Goal: Task Accomplishment & Management: Manage account settings

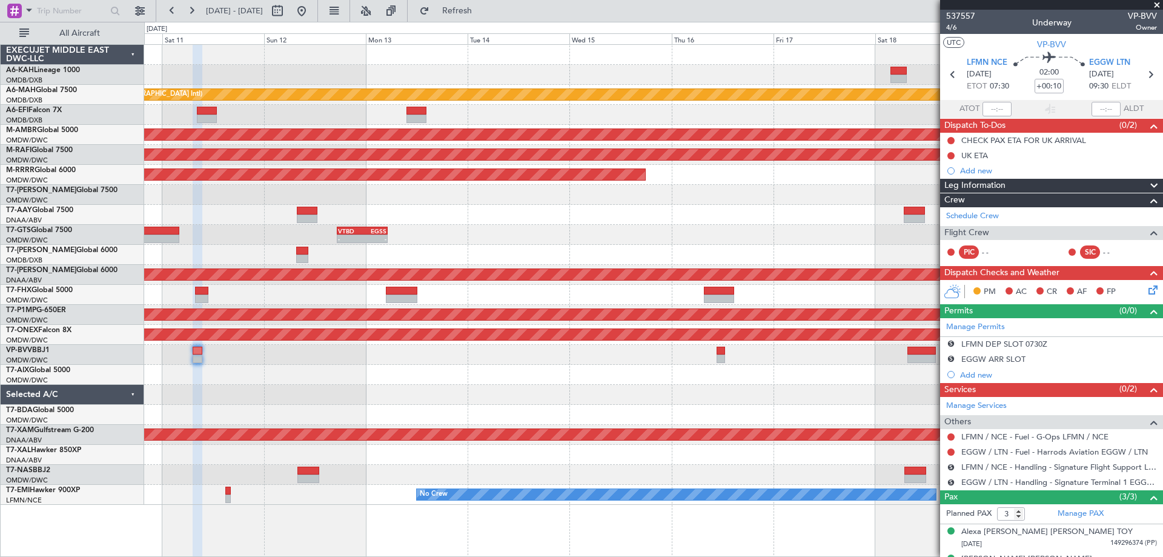
click at [423, 385] on div "Unplanned Maint [GEOGRAPHIC_DATA] ([GEOGRAPHIC_DATA] Intl) Planned Maint [GEOGR…" at bounding box center [653, 275] width 1018 height 460
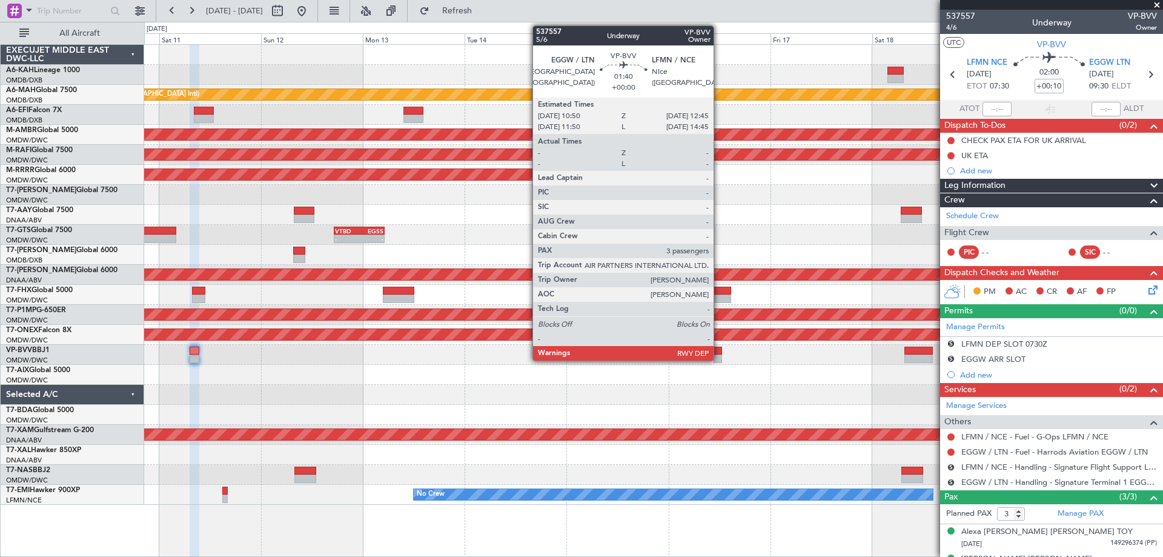
click at [719, 353] on div at bounding box center [718, 351] width 8 height 8
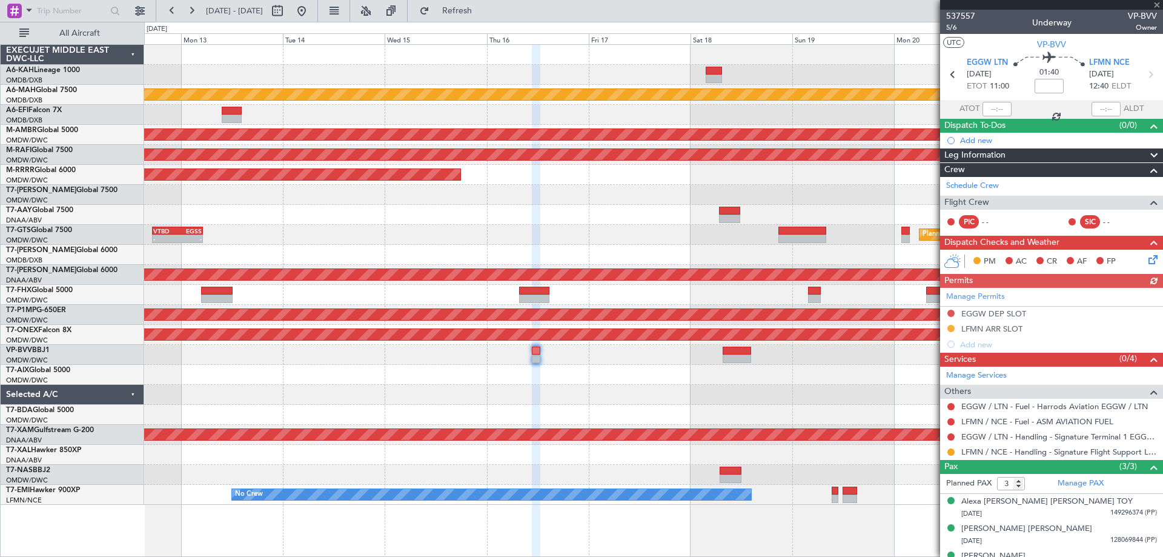
click at [652, 379] on div "Unplanned Maint [GEOGRAPHIC_DATA] ([GEOGRAPHIC_DATA] Intl) Planned Maint [GEOGR…" at bounding box center [653, 275] width 1018 height 460
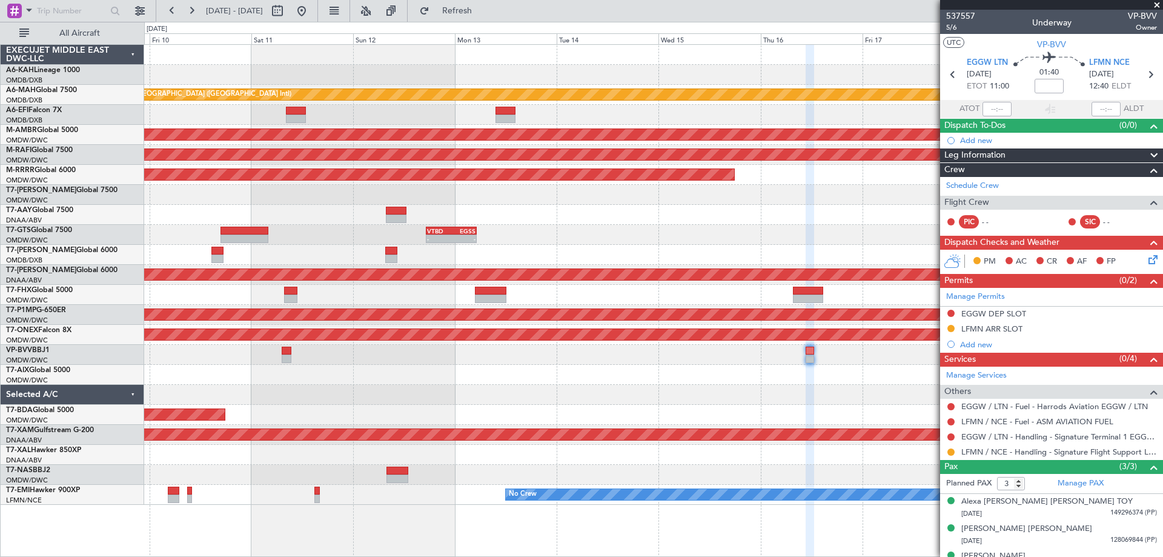
click at [692, 399] on div "Unplanned Maint [GEOGRAPHIC_DATA] ([GEOGRAPHIC_DATA] Intl) Planned Maint [GEOGR…" at bounding box center [653, 275] width 1018 height 460
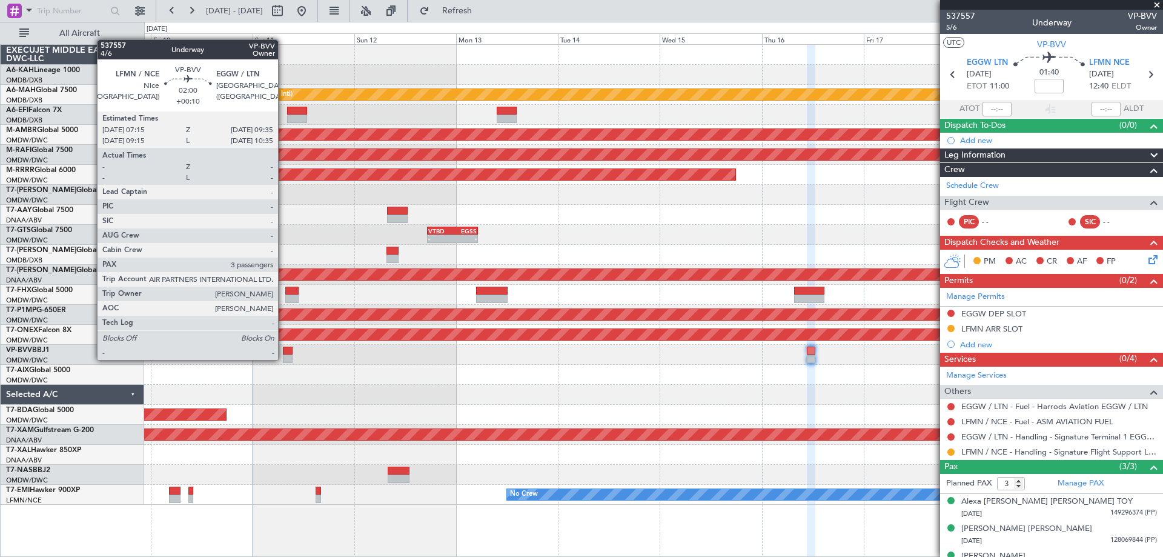
click at [284, 359] on div at bounding box center [288, 358] width 10 height 8
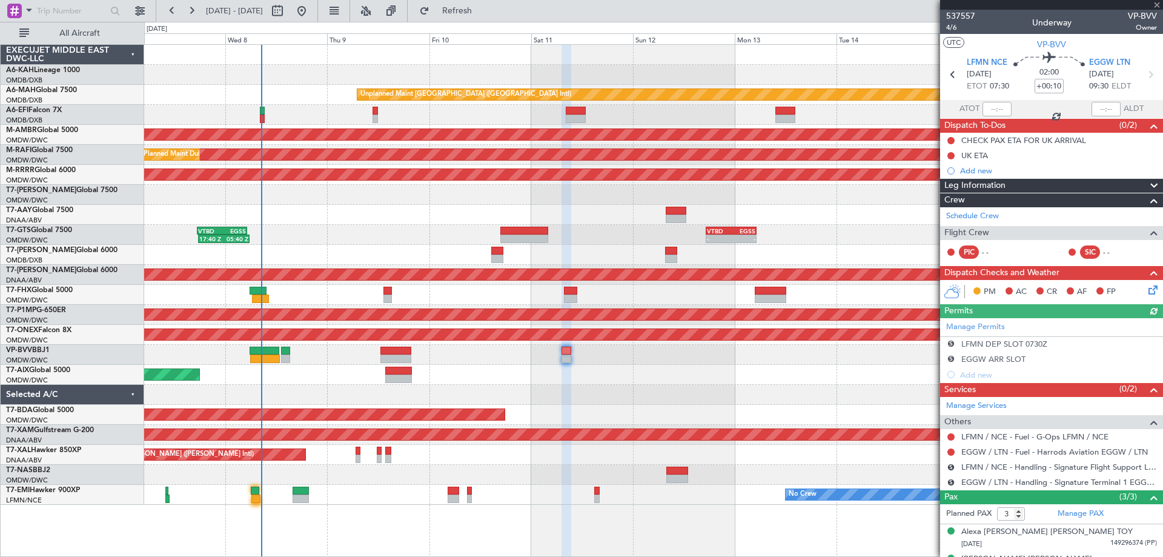
click at [688, 413] on div "Unplanned Maint [GEOGRAPHIC_DATA] ([GEOGRAPHIC_DATA] Intl) Planned Maint [GEOGR…" at bounding box center [653, 275] width 1018 height 460
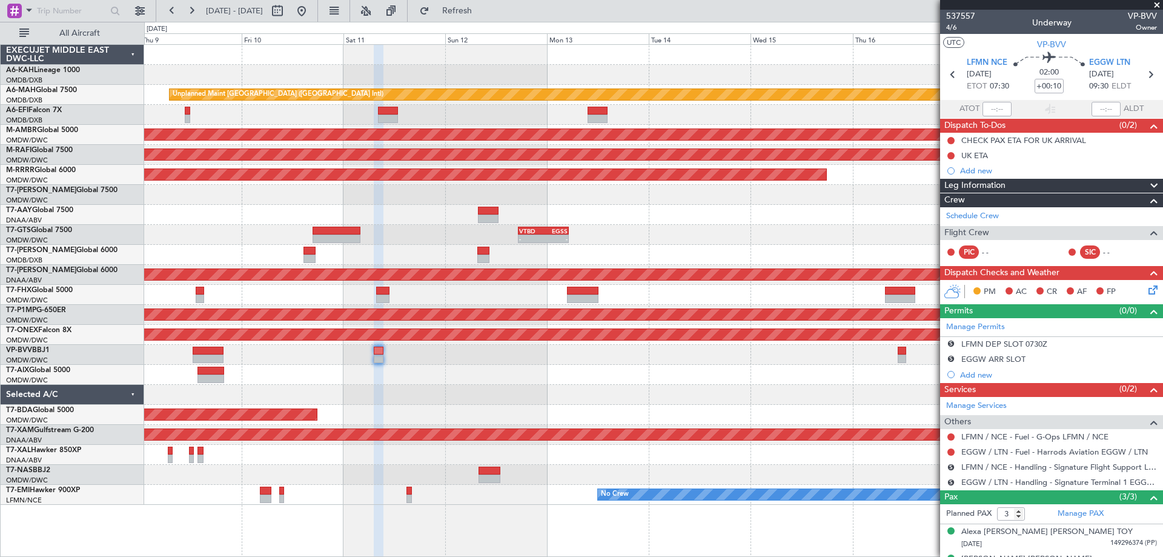
click at [456, 357] on div "Unplanned Maint [GEOGRAPHIC_DATA] ([GEOGRAPHIC_DATA] Intl) Planned Maint [GEOGR…" at bounding box center [653, 275] width 1018 height 460
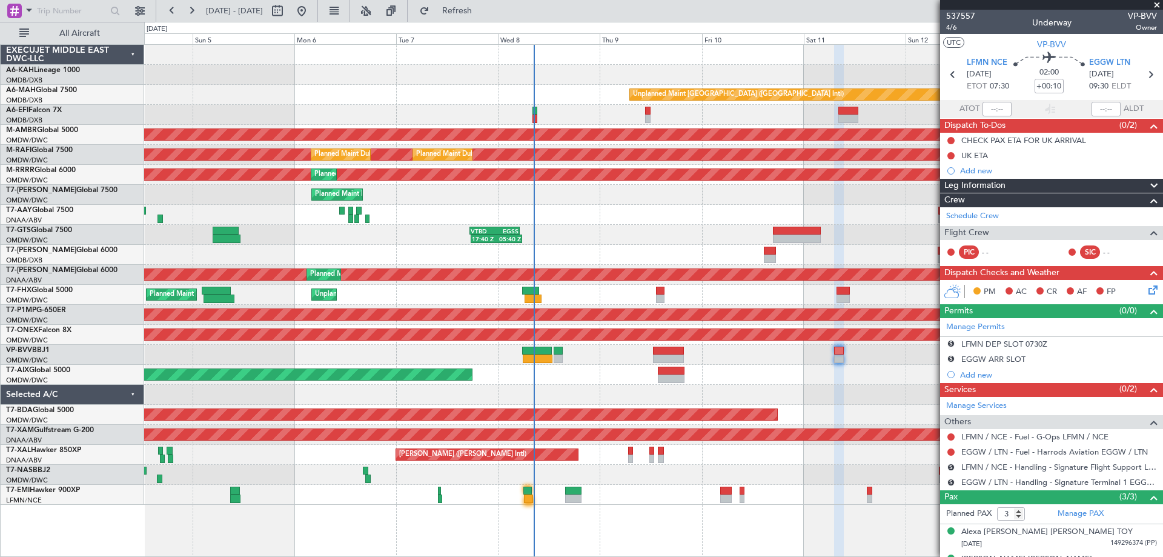
click at [757, 360] on div "Planned Maint Dubai (Al Maktoum Intl)" at bounding box center [653, 355] width 1018 height 20
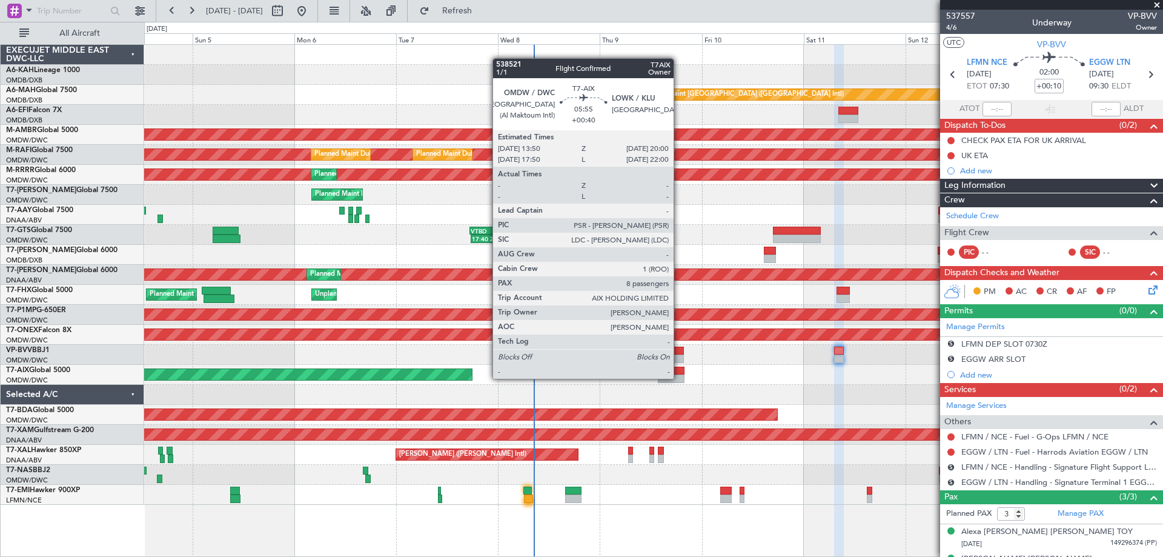
click at [680, 377] on div at bounding box center [671, 378] width 27 height 8
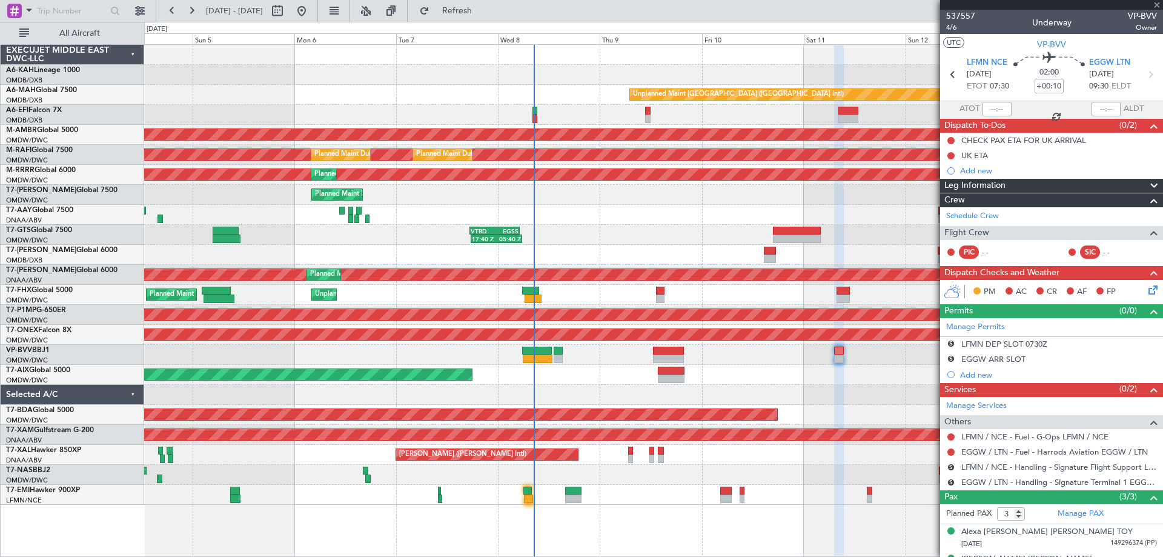
type input "+00:40"
type input "8"
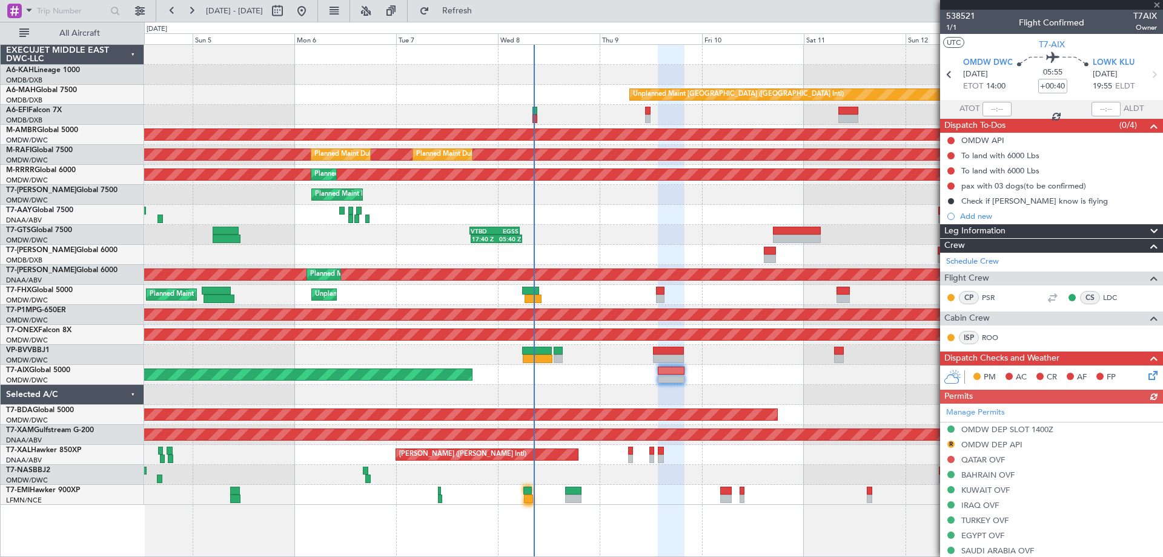
scroll to position [376, 0]
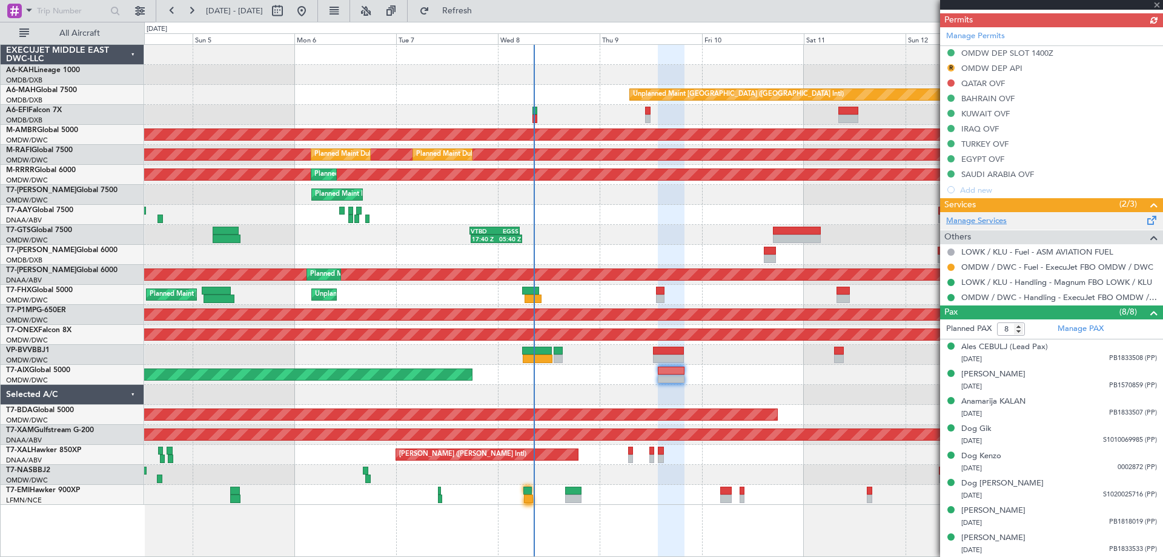
click at [975, 219] on link "Manage Services" at bounding box center [976, 221] width 61 height 12
click at [483, 7] on span "Refresh" at bounding box center [457, 11] width 51 height 8
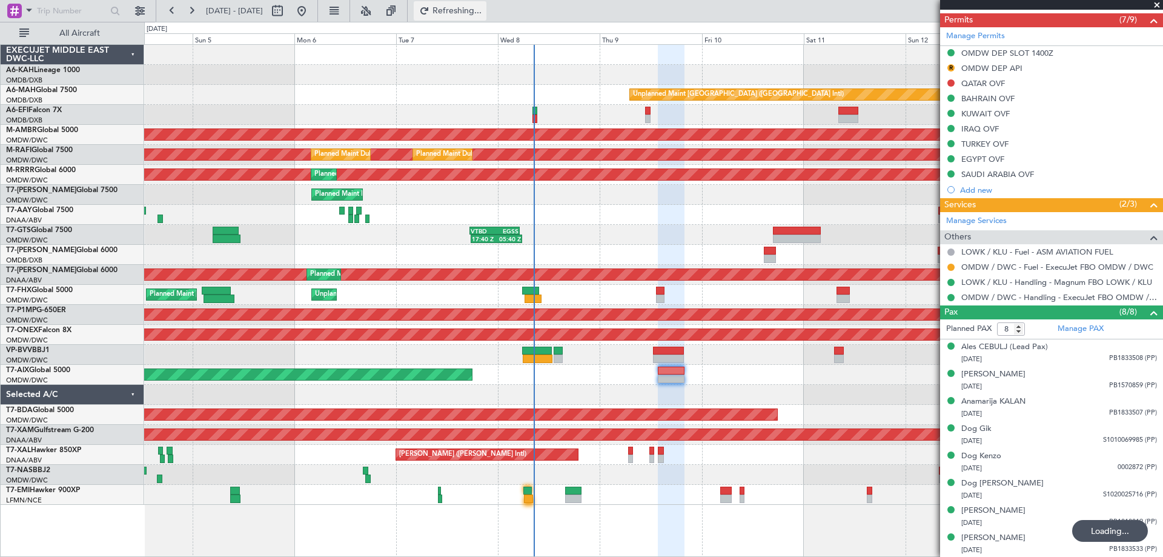
click at [483, 7] on span "Refreshing..." at bounding box center [457, 11] width 51 height 8
click at [483, 7] on span "Refresh" at bounding box center [457, 11] width 51 height 8
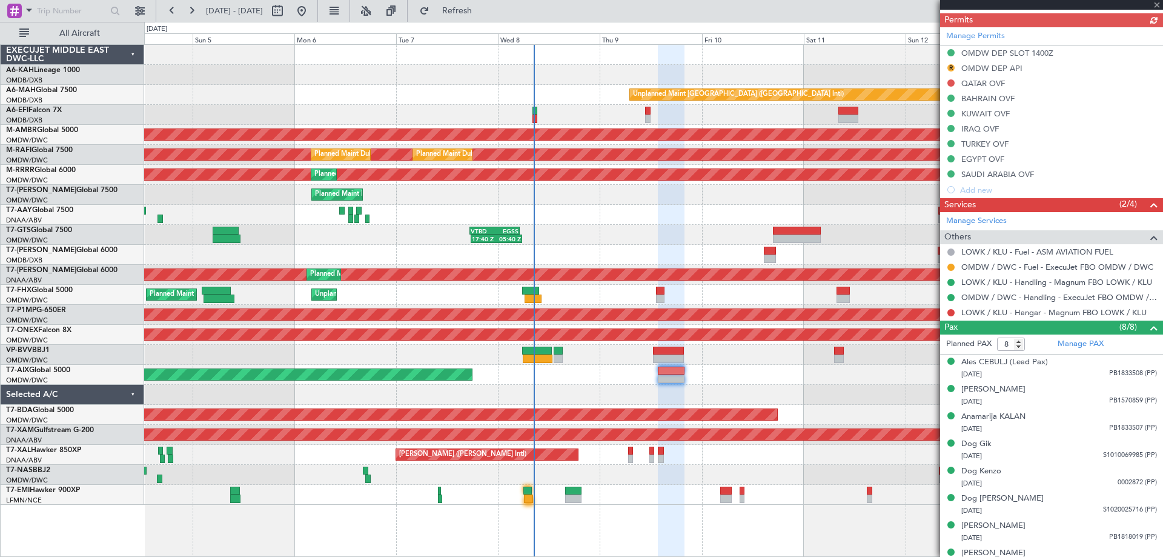
click at [951, 311] on button at bounding box center [950, 312] width 7 height 7
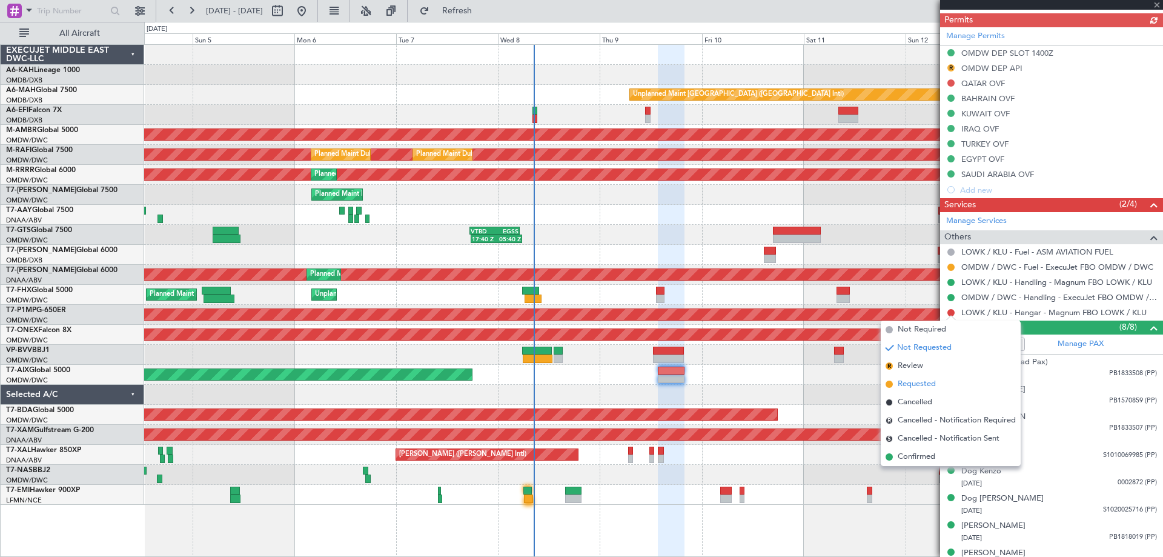
click at [913, 383] on span "Requested" at bounding box center [917, 384] width 38 height 12
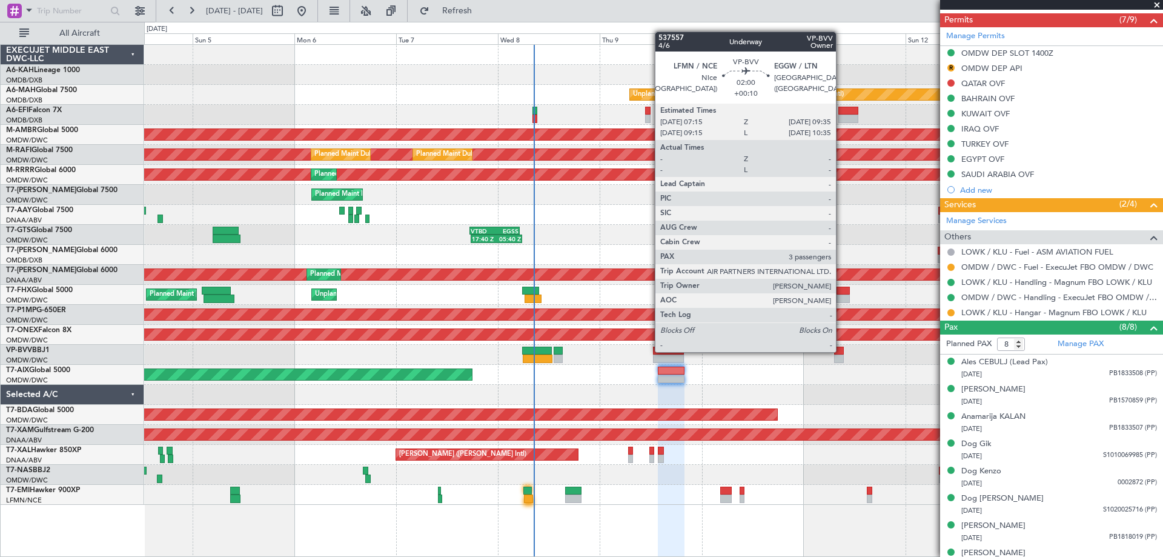
click at [841, 351] on div at bounding box center [839, 351] width 10 height 8
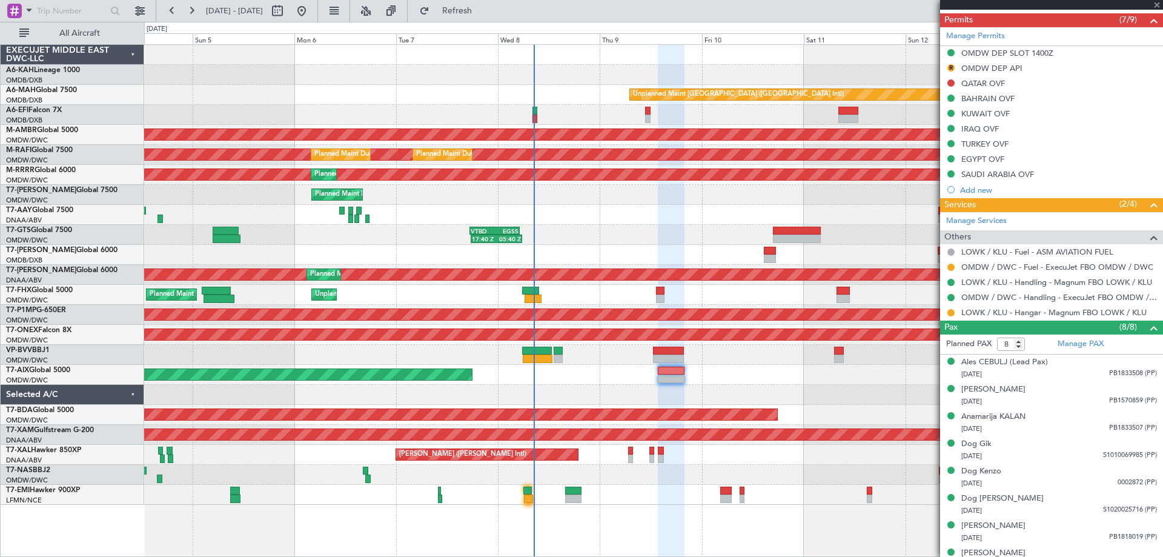
type input "+00:10"
type input "3"
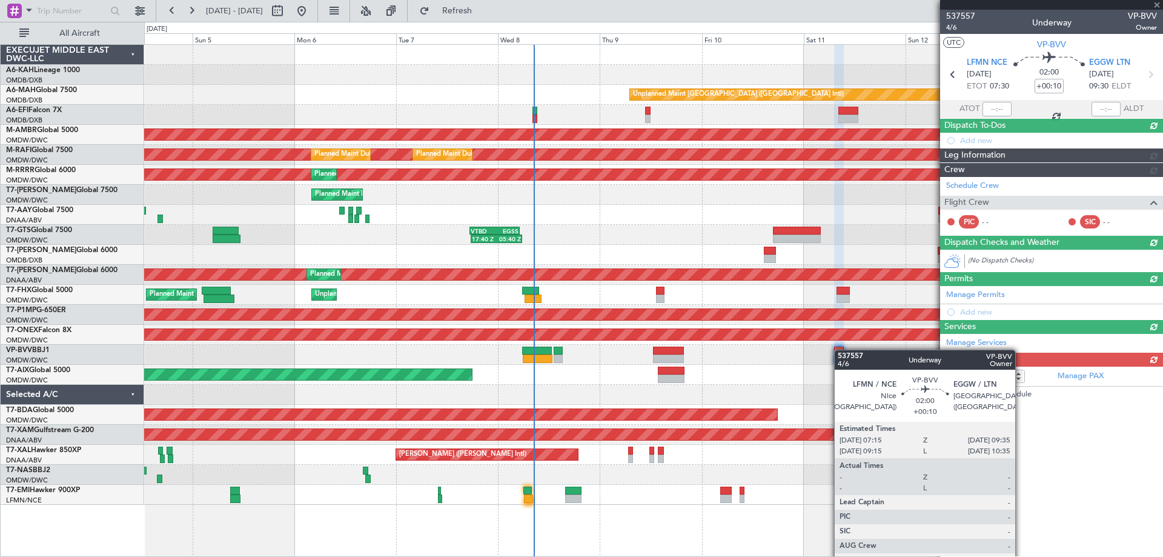
scroll to position [0, 0]
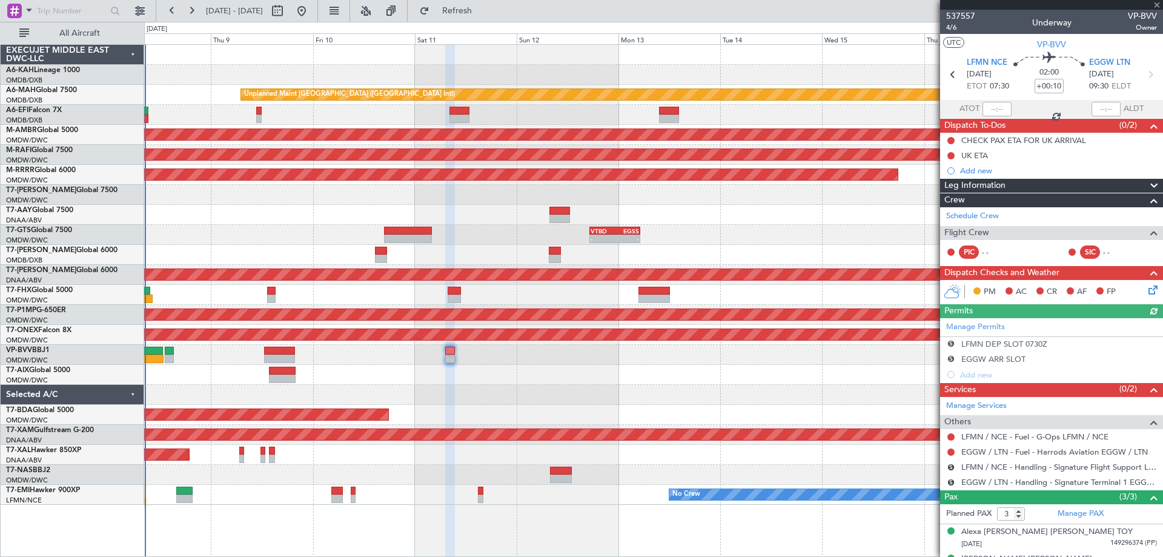
click at [503, 350] on div "Unplanned Maint [GEOGRAPHIC_DATA] ([GEOGRAPHIC_DATA] Intl) Planned Maint [GEOGR…" at bounding box center [653, 275] width 1018 height 460
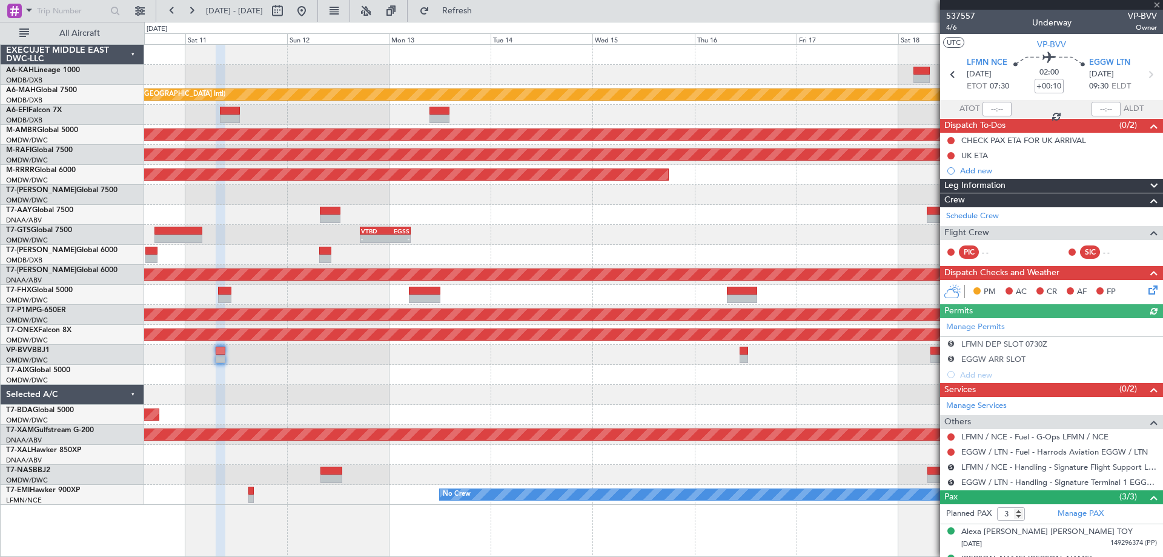
click at [567, 367] on div at bounding box center [653, 375] width 1018 height 20
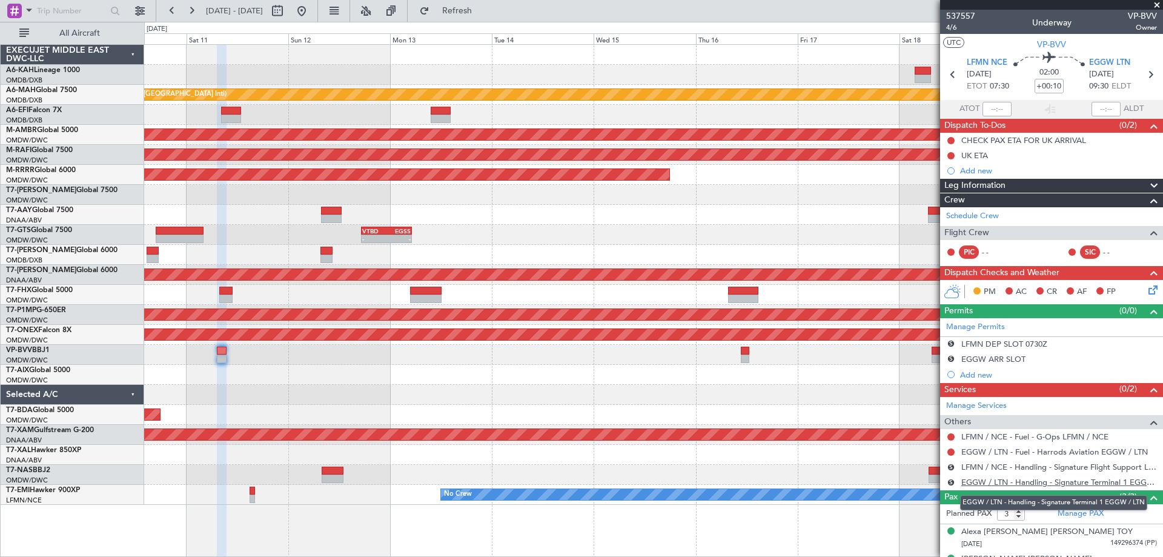
click at [1002, 478] on link "EGGW / LTN - Handling - Signature Terminal 1 EGGW / LTN" at bounding box center [1059, 482] width 196 height 10
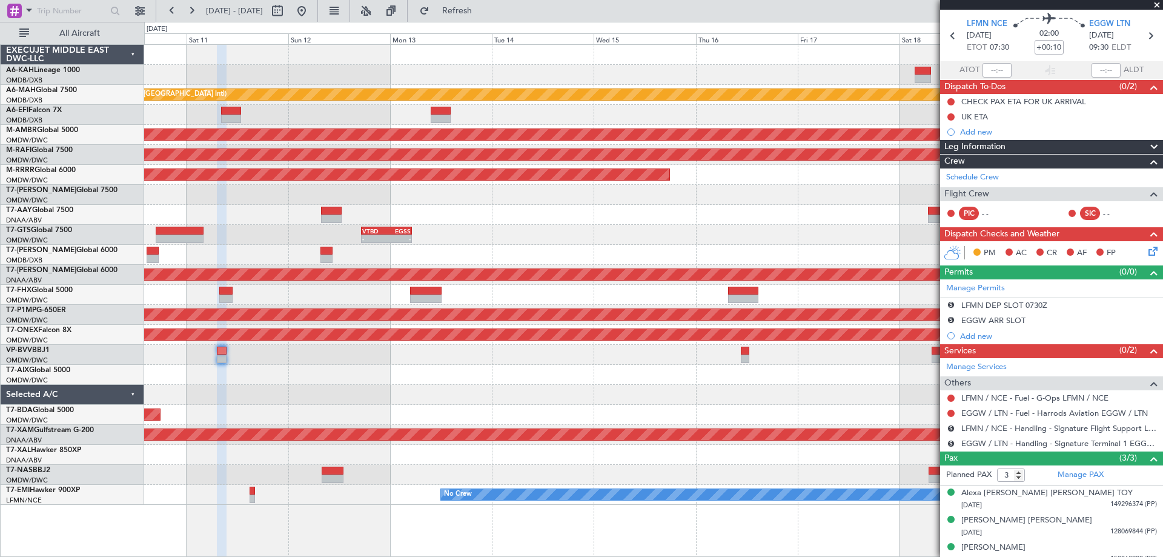
scroll to position [48, 0]
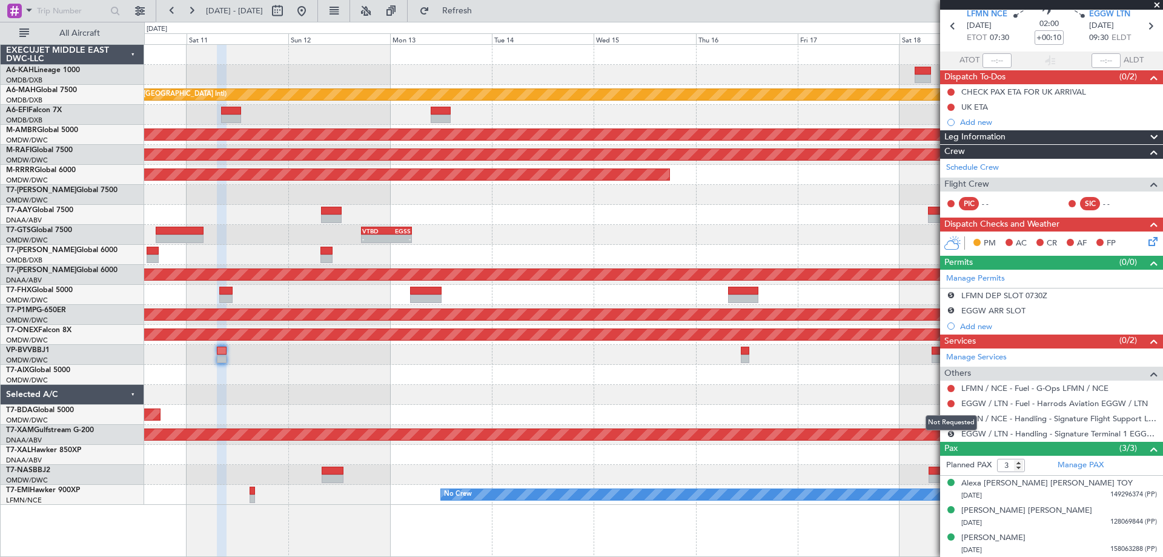
click at [951, 414] on mat-tooltip-component "Not Requested" at bounding box center [951, 422] width 68 height 32
click at [953, 415] on button "S" at bounding box center [950, 418] width 7 height 7
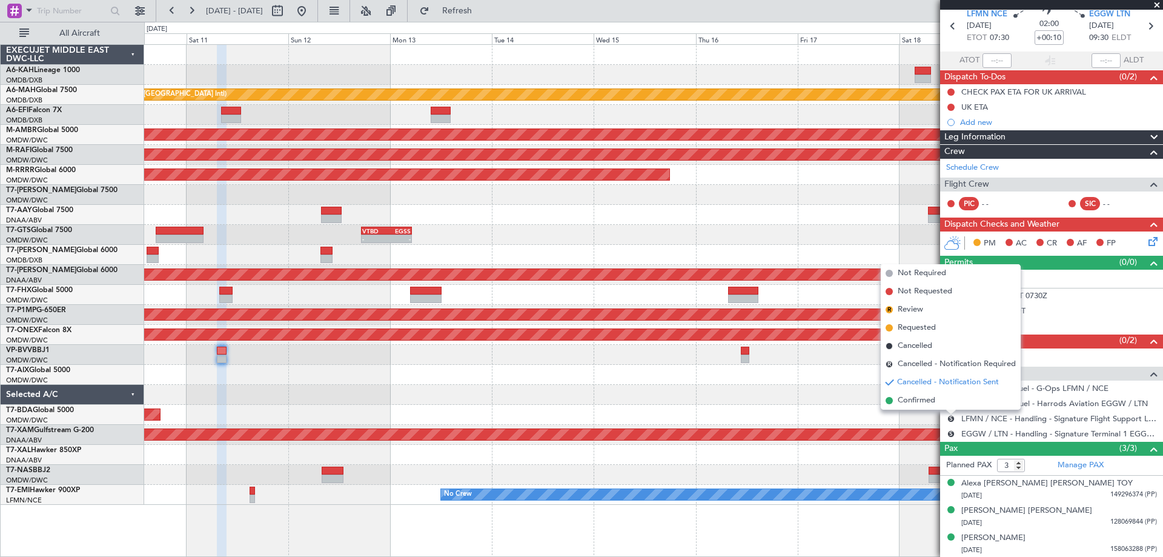
drag, startPoint x: 916, startPoint y: 284, endPoint x: 921, endPoint y: 295, distance: 12.7
click at [917, 284] on li "Not Requested" at bounding box center [951, 291] width 140 height 18
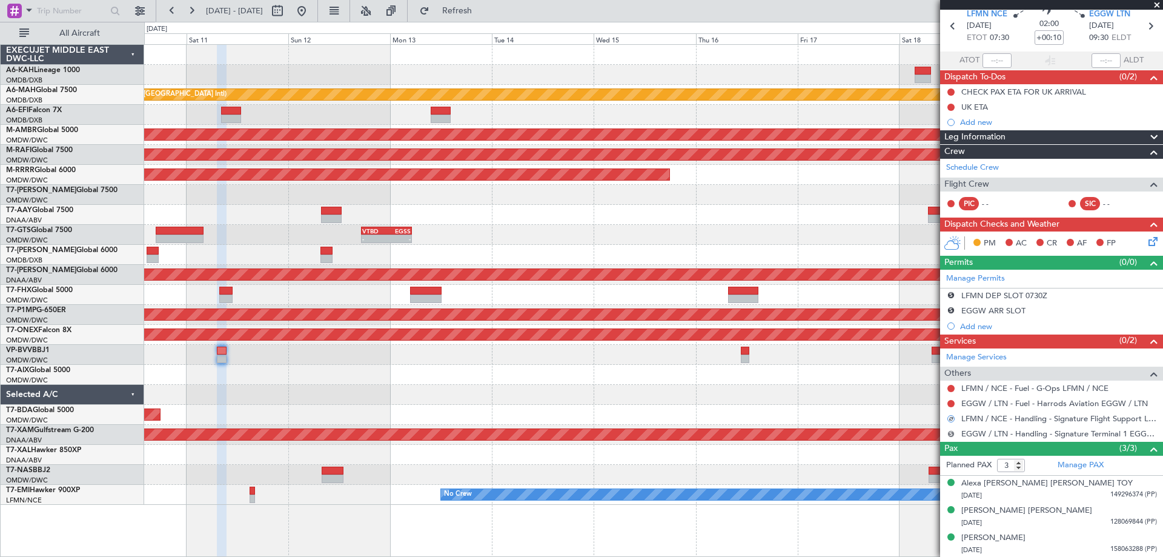
click at [949, 431] on button "S" at bounding box center [950, 433] width 7 height 7
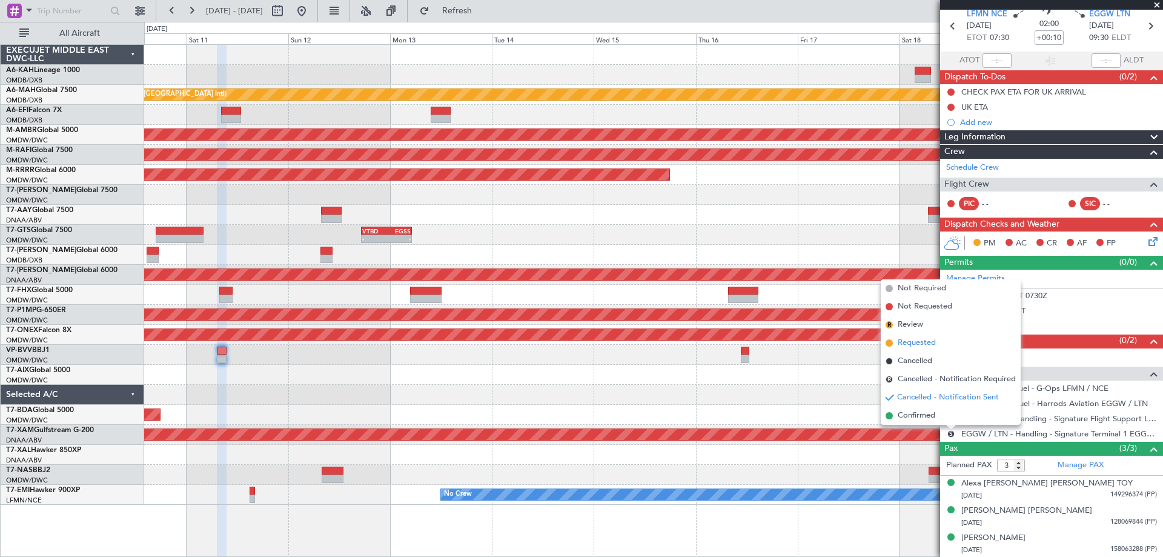
click at [920, 343] on span "Requested" at bounding box center [917, 343] width 38 height 12
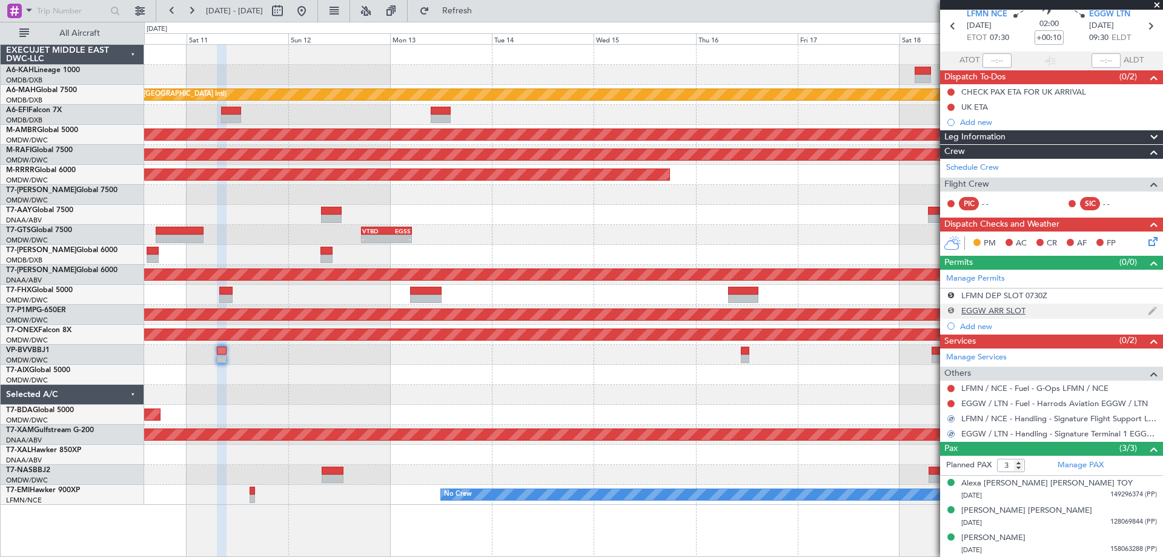
click at [950, 307] on button "S" at bounding box center [950, 310] width 7 height 7
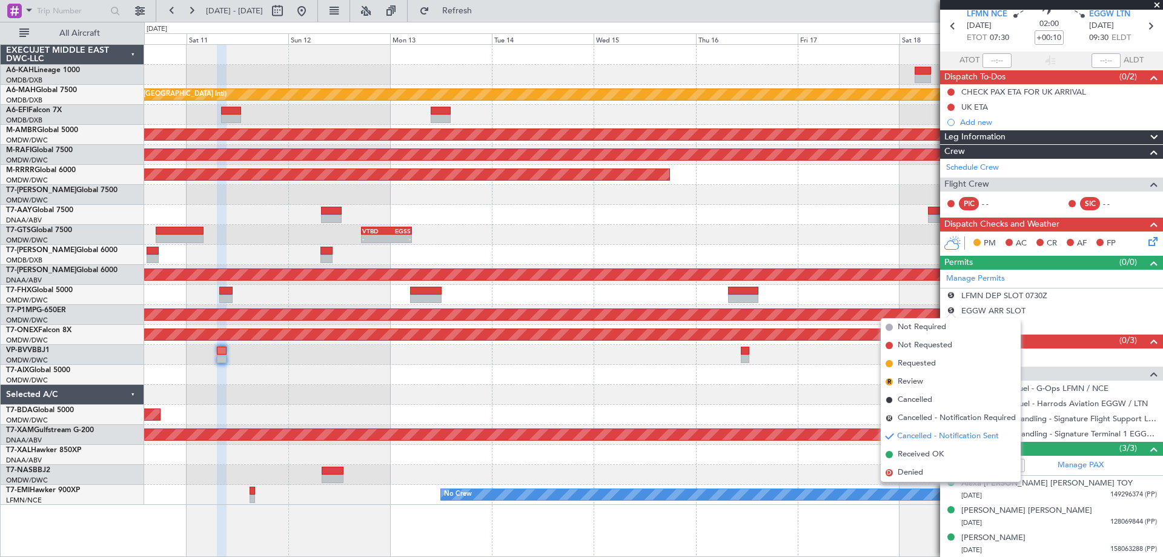
drag, startPoint x: 922, startPoint y: 365, endPoint x: 926, endPoint y: 353, distance: 12.1
click at [920, 364] on span "Requested" at bounding box center [917, 363] width 38 height 12
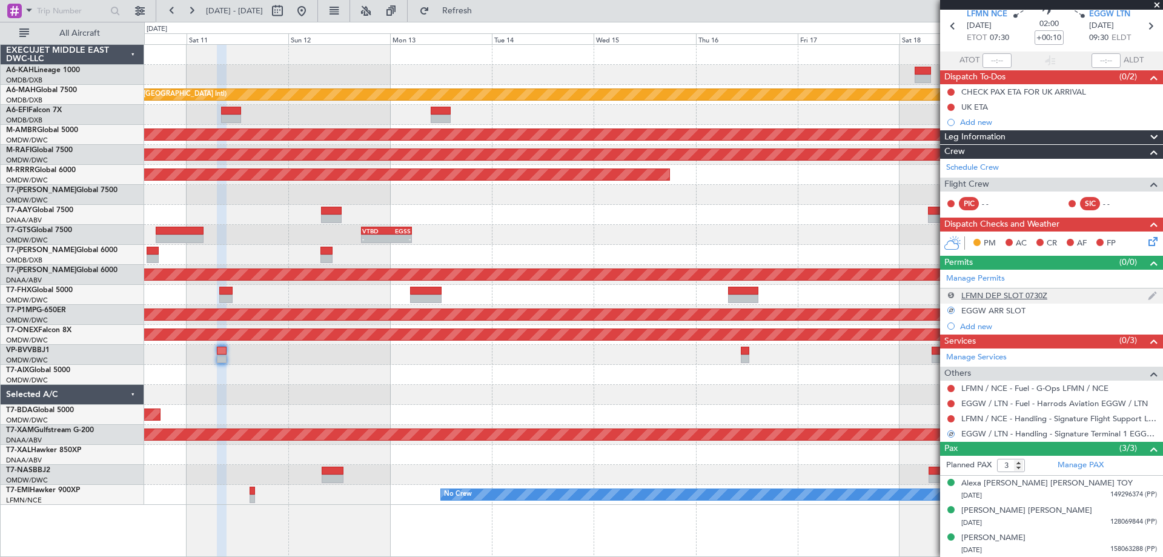
click at [948, 295] on button "S" at bounding box center [950, 294] width 7 height 7
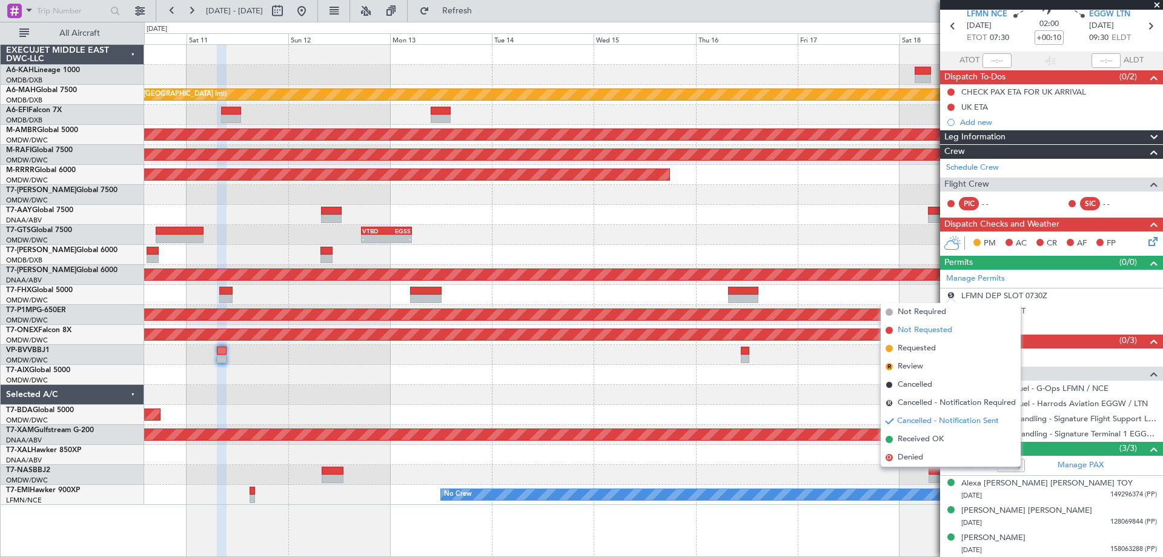
click at [917, 331] on span "Not Requested" at bounding box center [925, 330] width 55 height 12
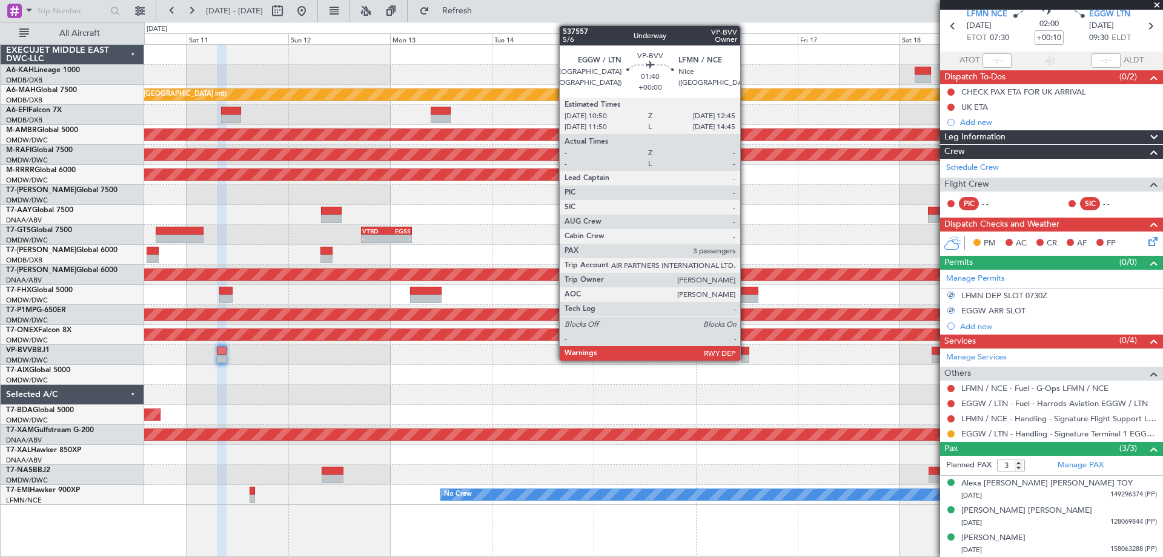
click at [746, 356] on div at bounding box center [745, 358] width 8 height 8
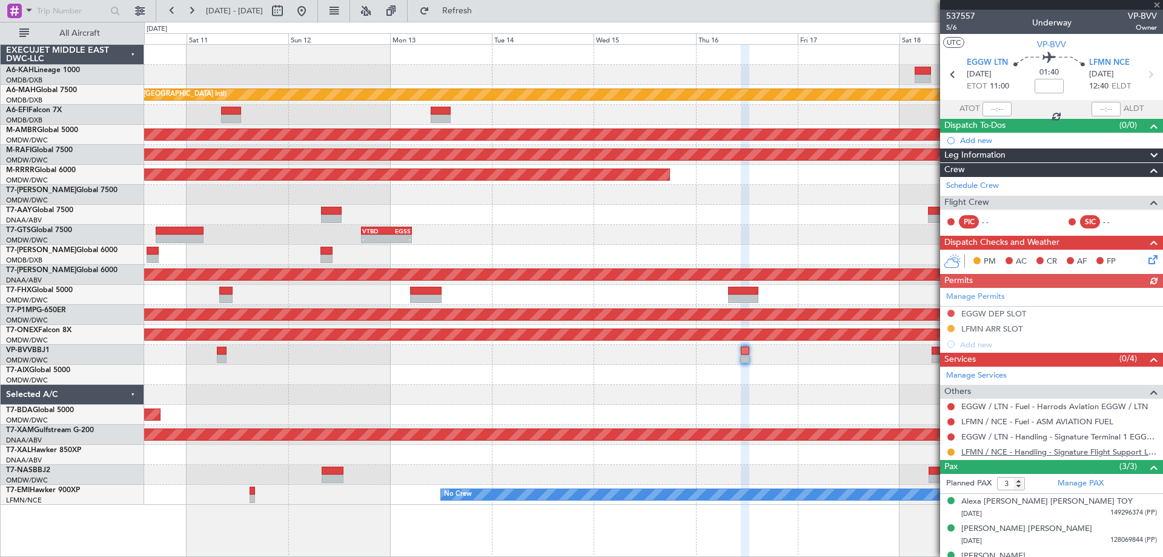
scroll to position [18, 0]
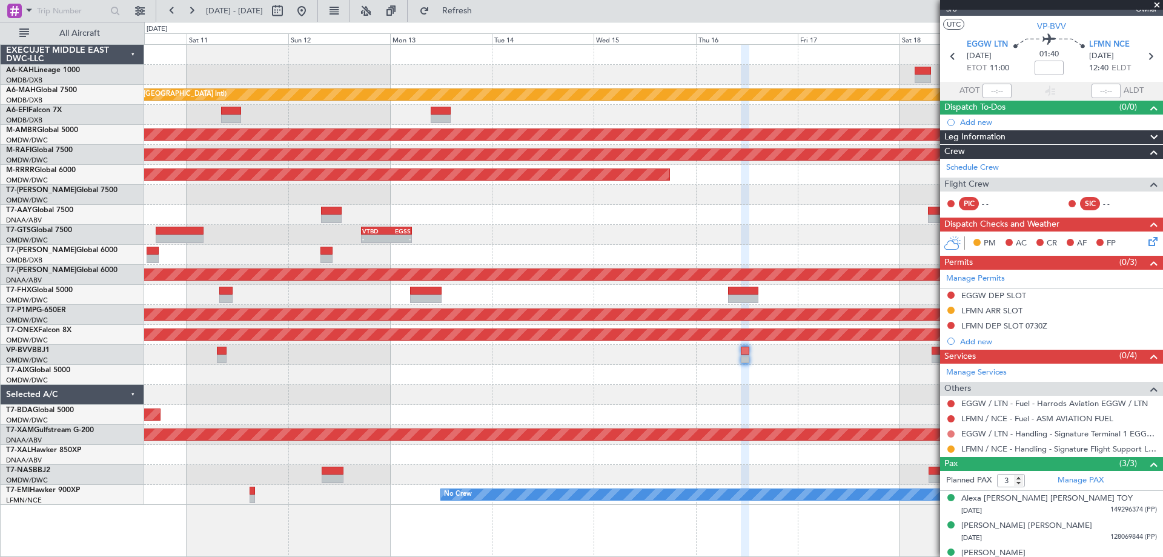
click at [953, 433] on button at bounding box center [950, 433] width 7 height 7
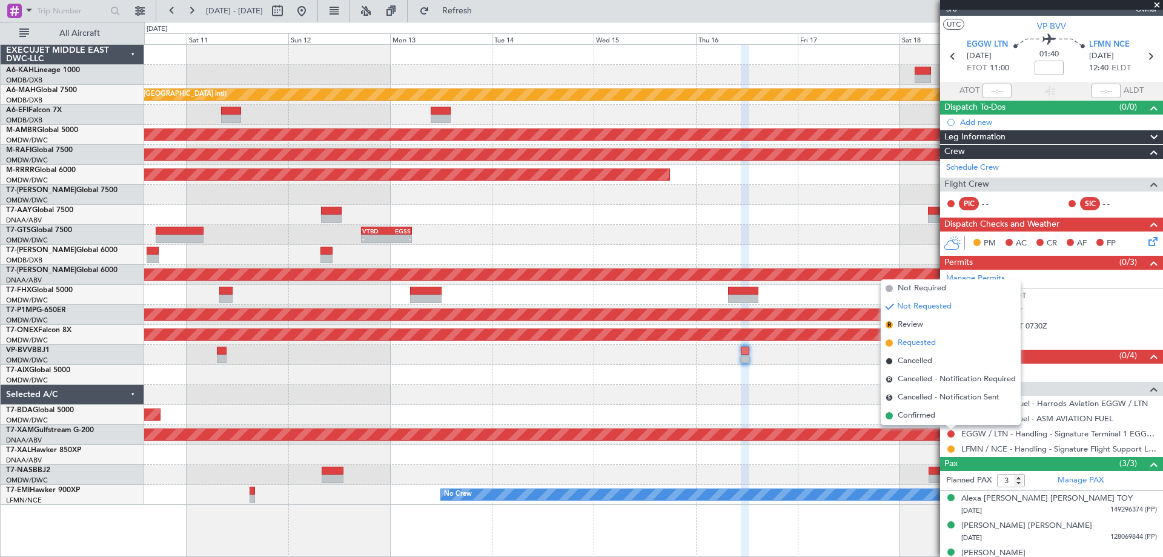
click at [914, 340] on span "Requested" at bounding box center [917, 343] width 38 height 12
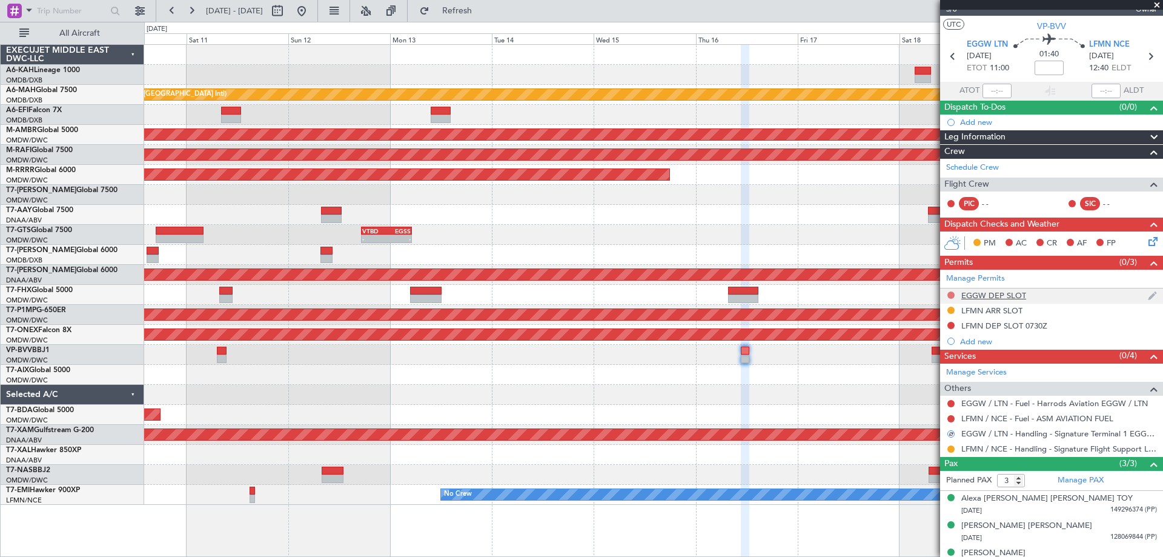
click at [951, 295] on button at bounding box center [950, 294] width 7 height 7
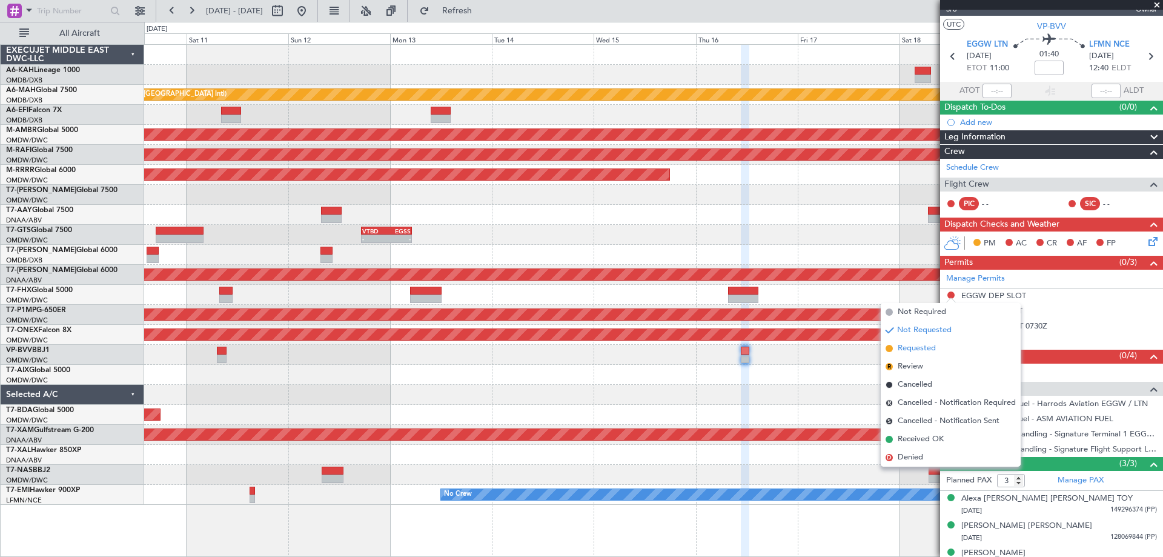
click at [912, 348] on span "Requested" at bounding box center [917, 348] width 38 height 12
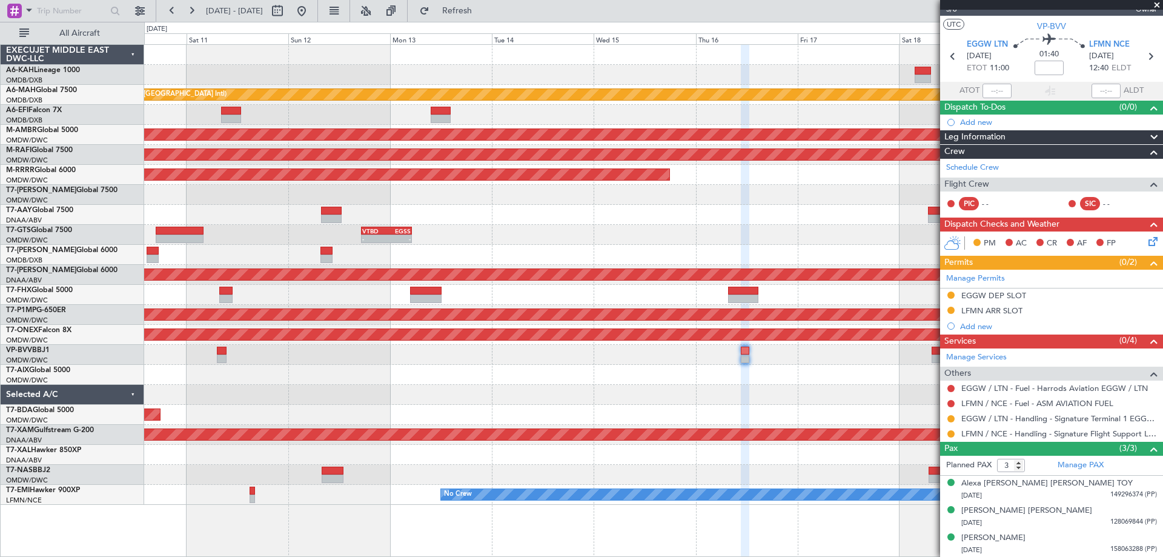
click at [639, 397] on div at bounding box center [653, 395] width 1018 height 20
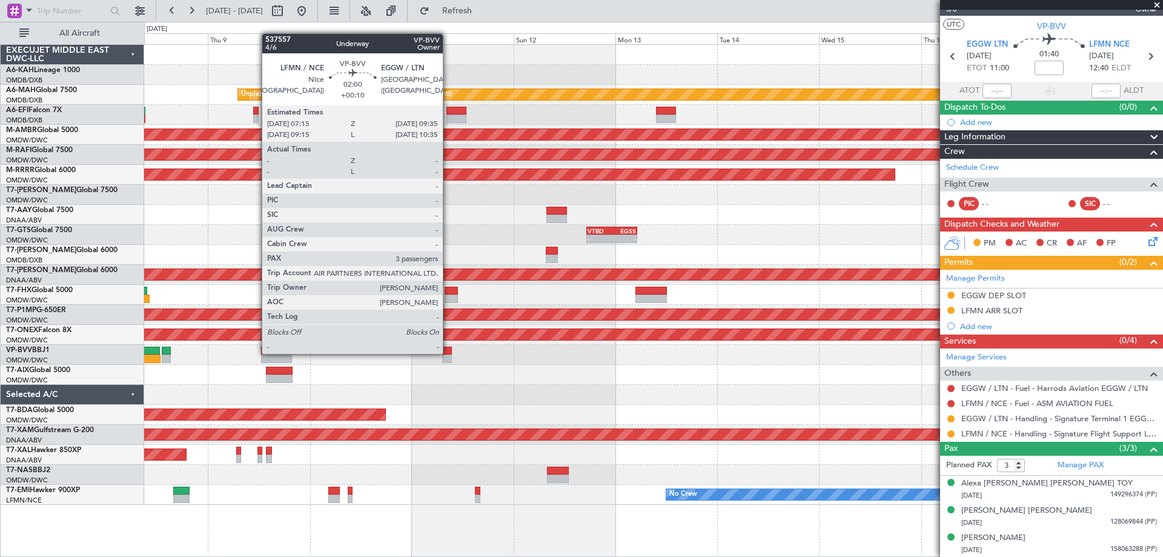
click at [448, 353] on div at bounding box center [447, 351] width 10 height 8
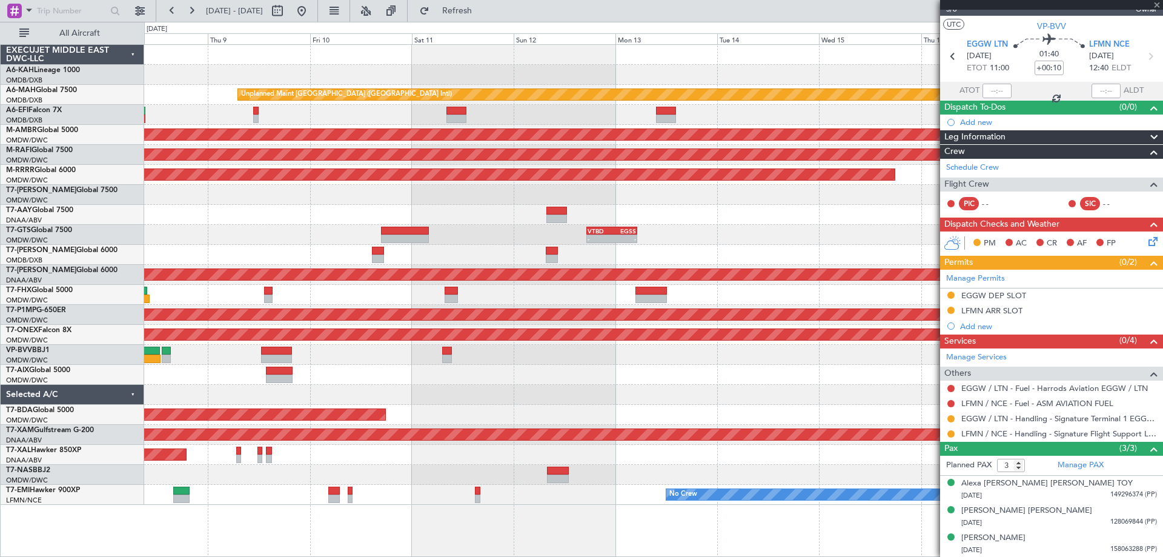
scroll to position [0, 0]
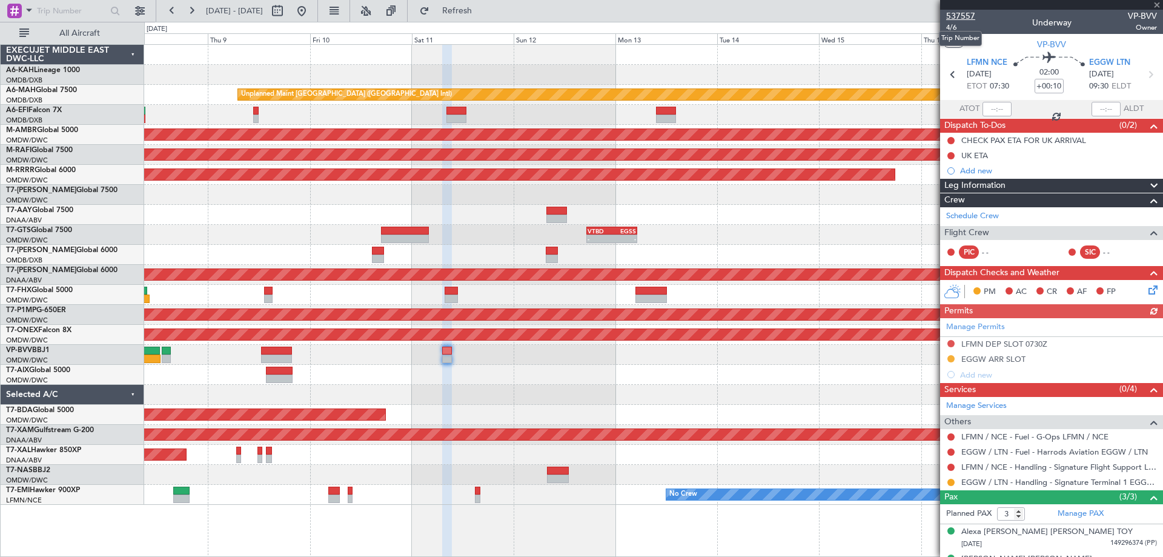
click at [959, 14] on span "537557" at bounding box center [960, 16] width 29 height 13
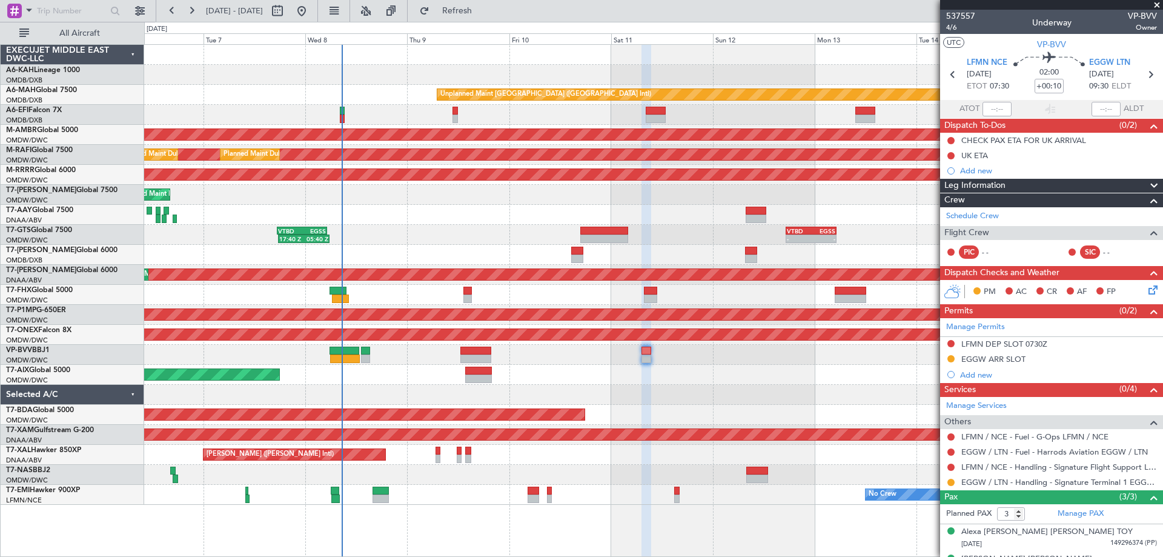
click at [515, 216] on div "Unplanned Maint [GEOGRAPHIC_DATA] ([GEOGRAPHIC_DATA] Intl) AOG Maint [GEOGRAPHI…" at bounding box center [653, 275] width 1018 height 460
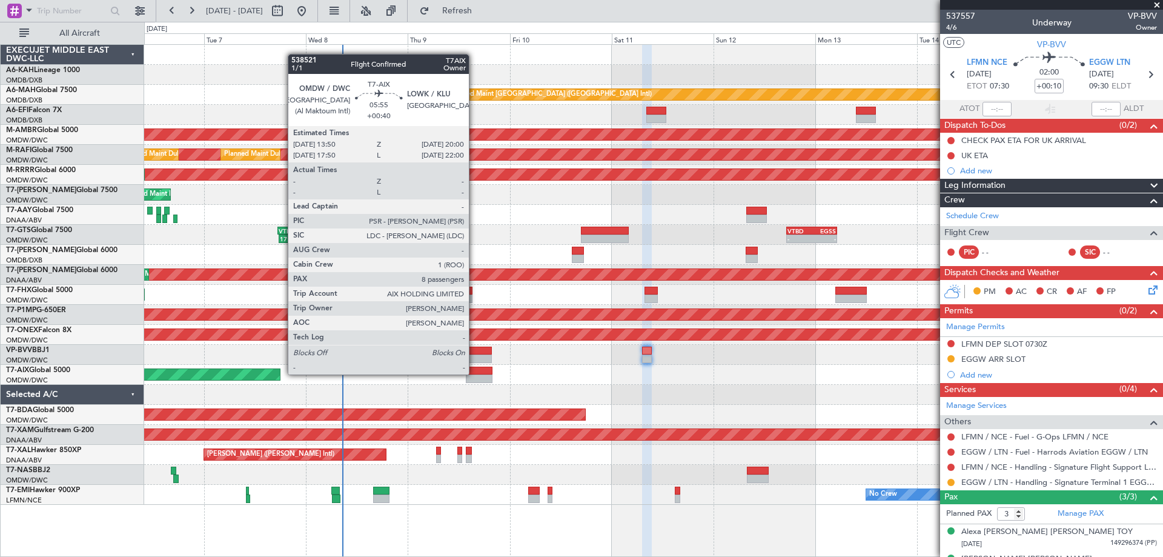
click at [474, 373] on div at bounding box center [479, 370] width 27 height 8
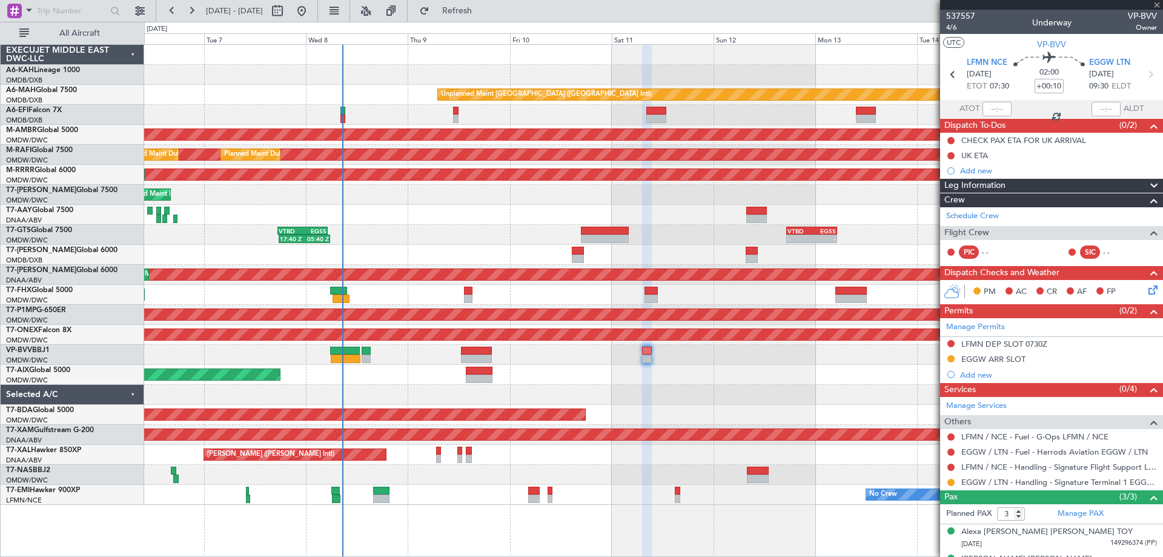
type input "+00:40"
type input "8"
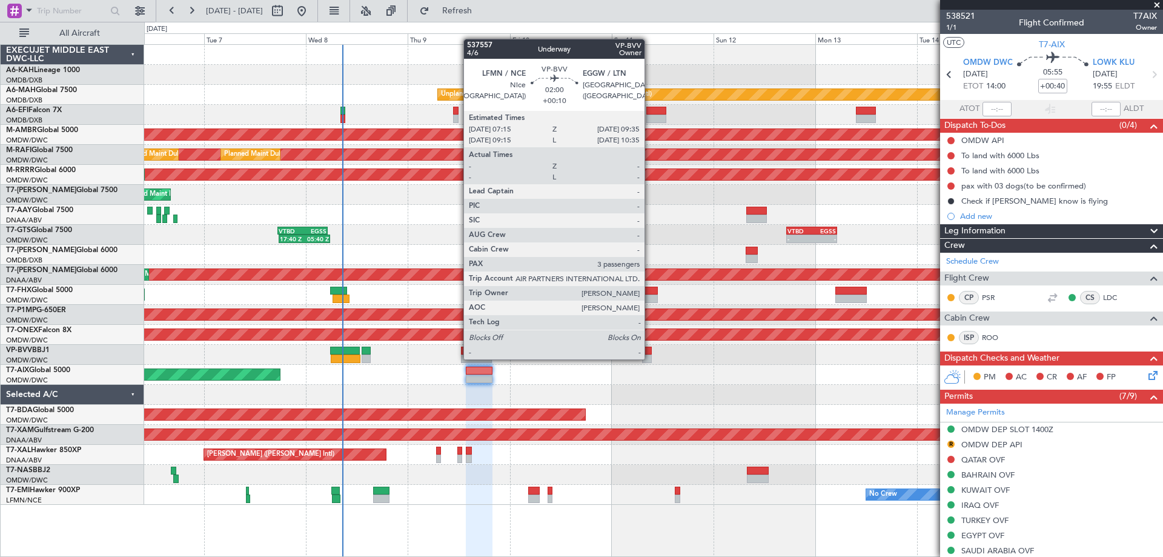
click at [651, 358] on div at bounding box center [647, 358] width 10 height 8
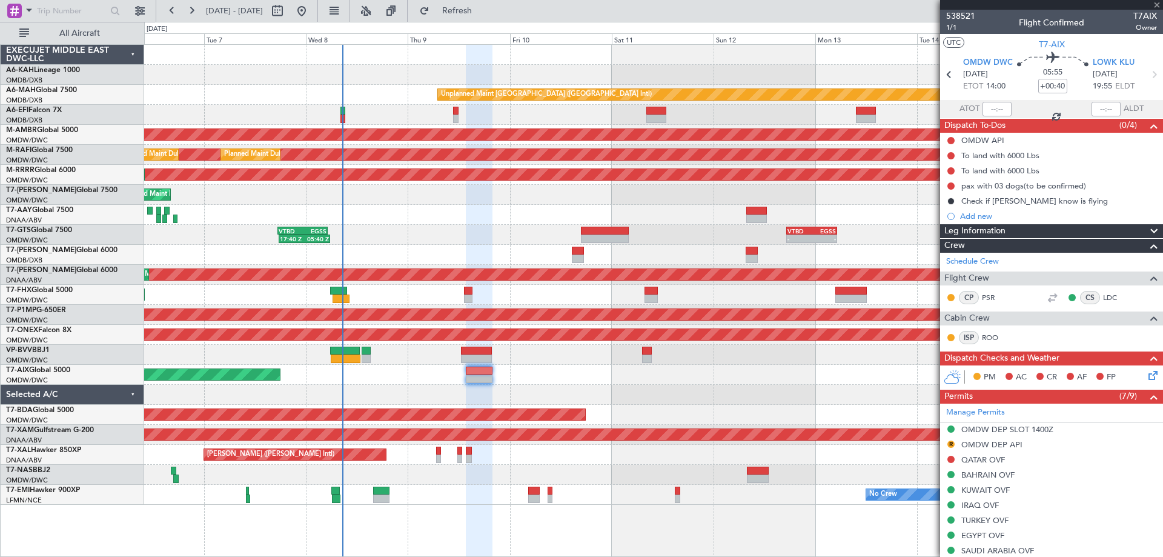
type input "+00:10"
type input "3"
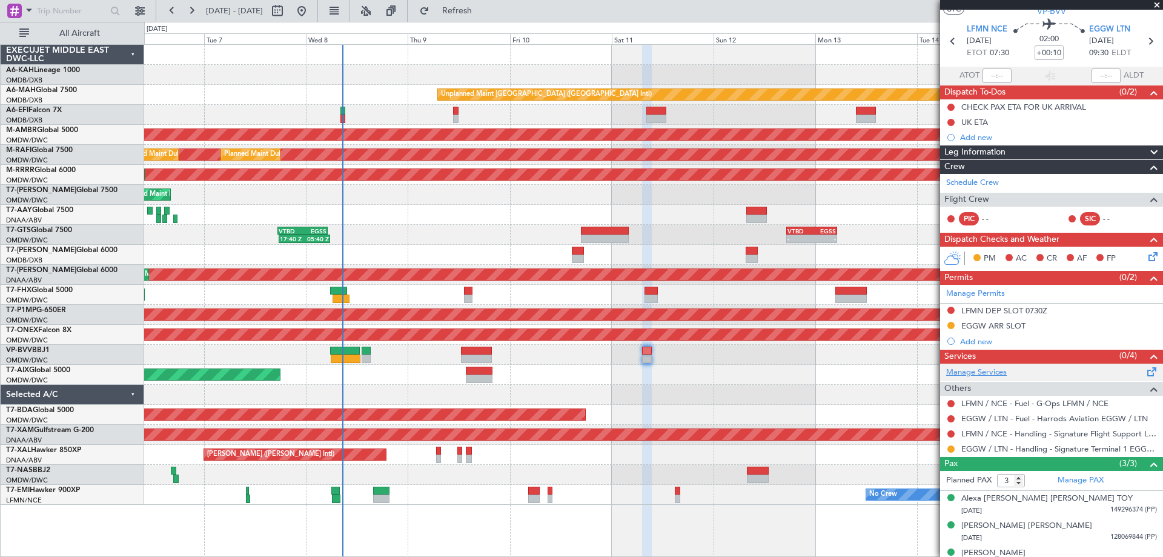
scroll to position [48, 0]
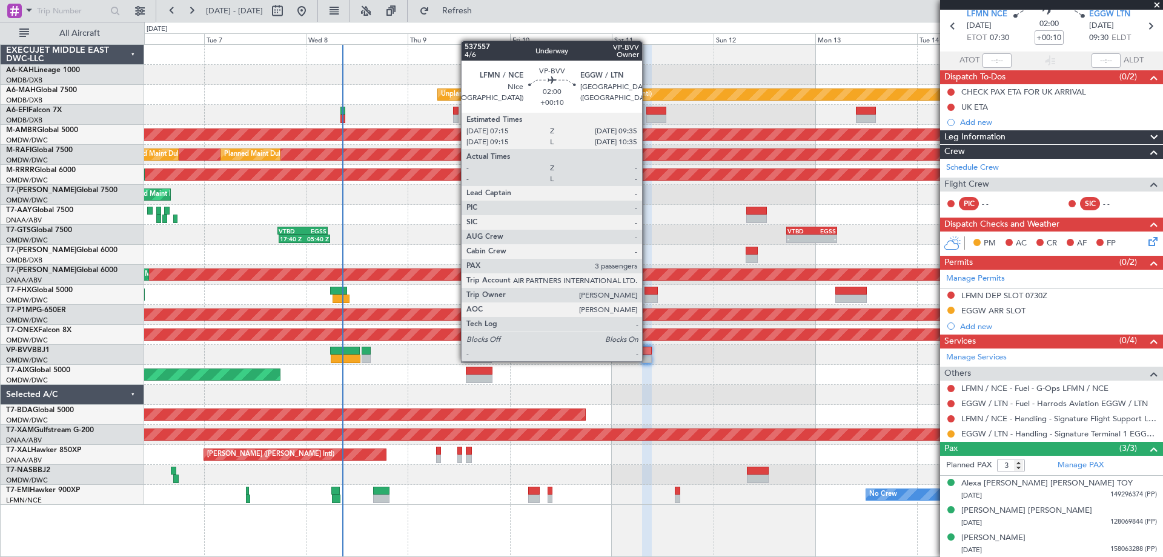
click at [648, 360] on div at bounding box center [647, 358] width 10 height 8
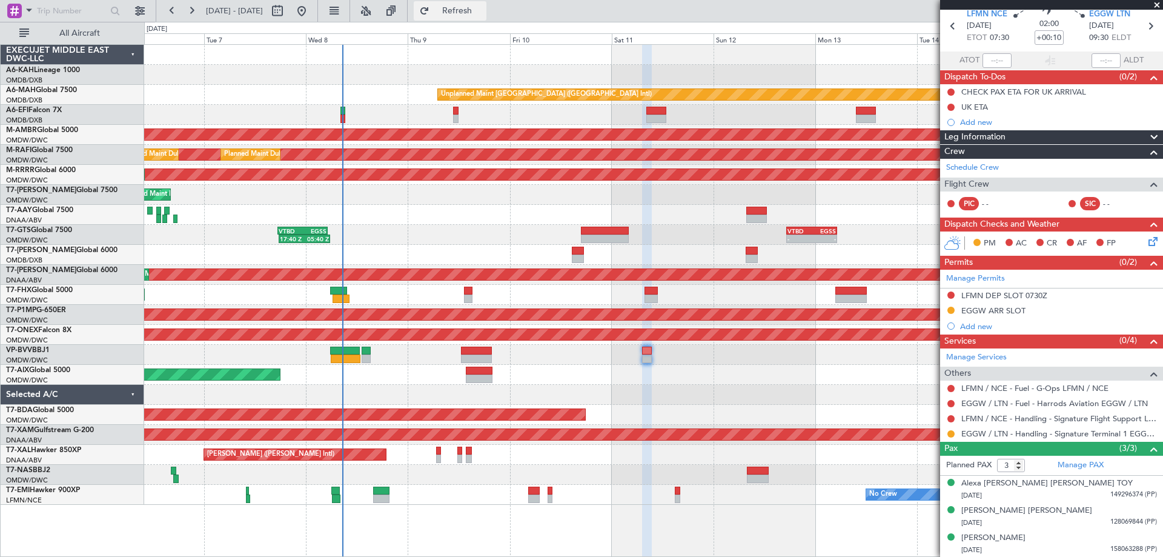
click at [464, 10] on button "Refresh" at bounding box center [450, 10] width 73 height 19
click at [475, 10] on span "Refresh" at bounding box center [457, 11] width 51 height 8
click at [779, 366] on div "Planned Maint Dubai (Al Maktoum Intl)" at bounding box center [653, 375] width 1018 height 20
click at [725, 370] on div "Planned Maint Dubai (Al Maktoum Intl)" at bounding box center [653, 375] width 1018 height 20
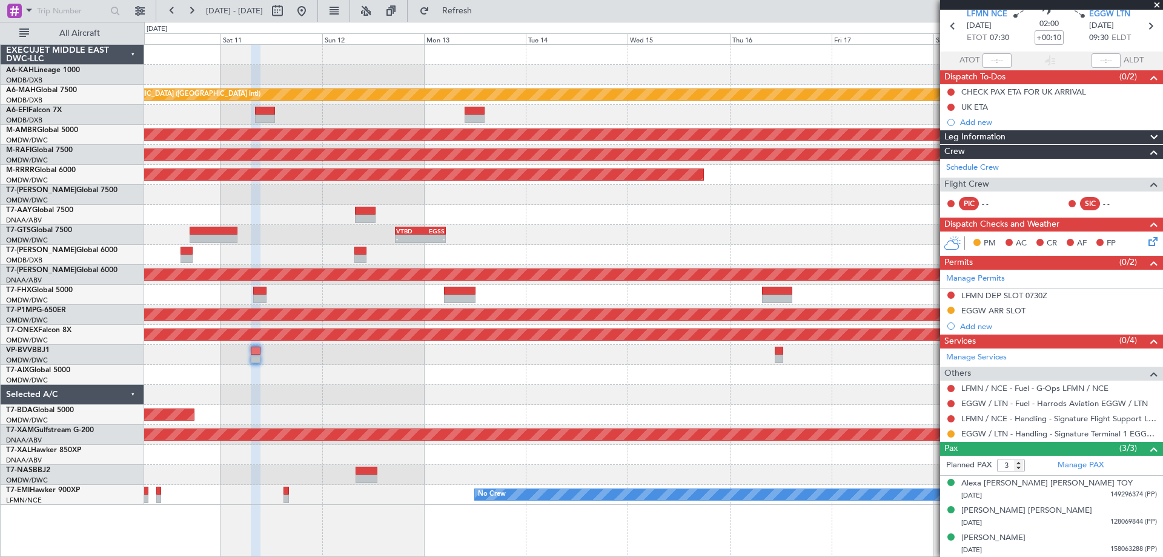
click at [471, 358] on div "Unplanned Maint [GEOGRAPHIC_DATA] ([GEOGRAPHIC_DATA] Intl) Planned Maint [GEOGR…" at bounding box center [653, 275] width 1018 height 460
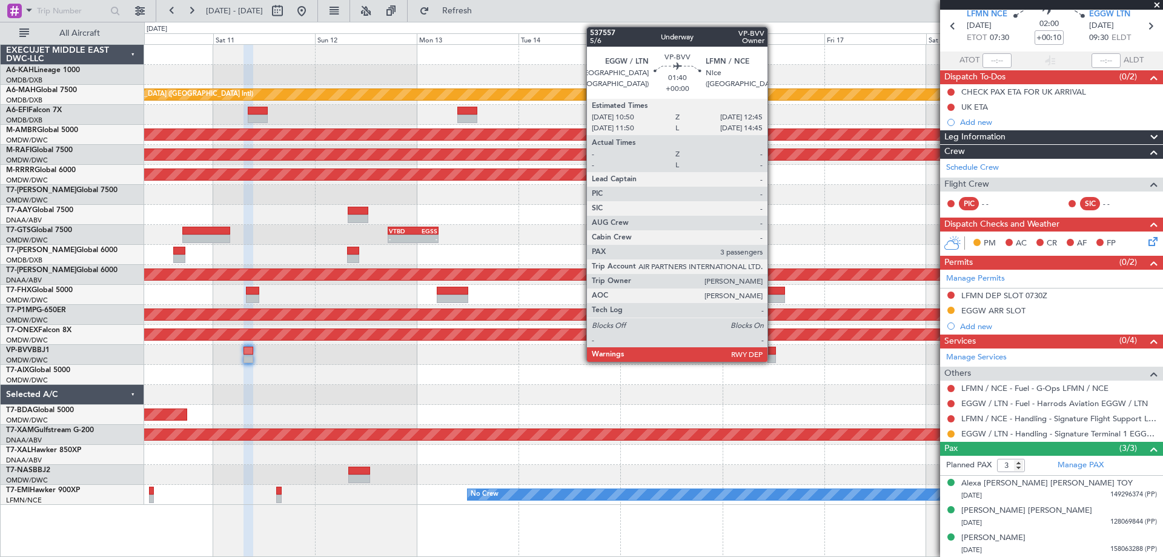
click at [773, 360] on div at bounding box center [772, 358] width 8 height 8
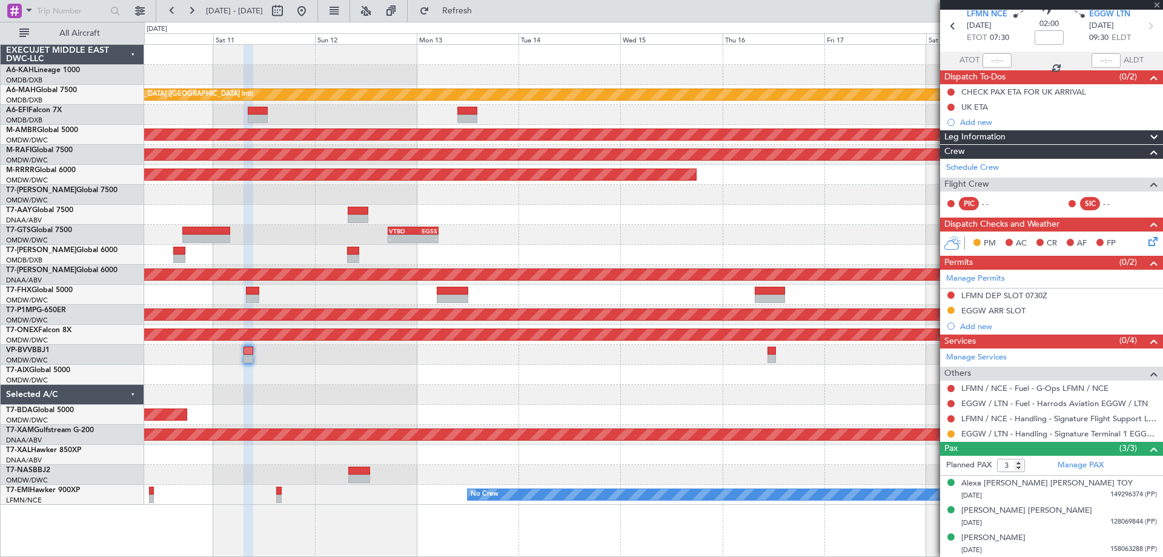
scroll to position [0, 0]
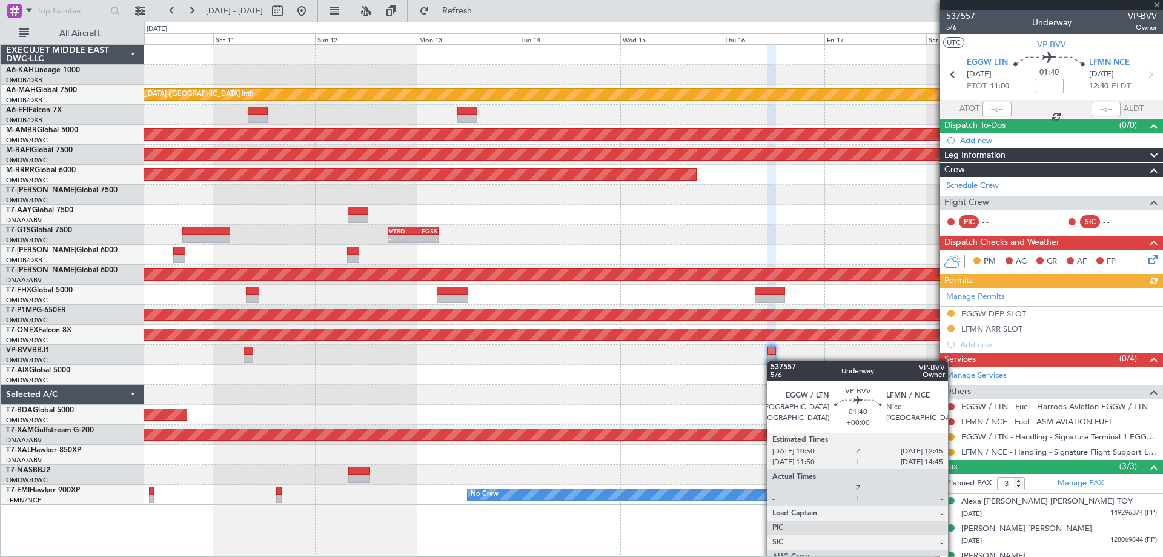
click at [773, 360] on div at bounding box center [772, 358] width 8 height 8
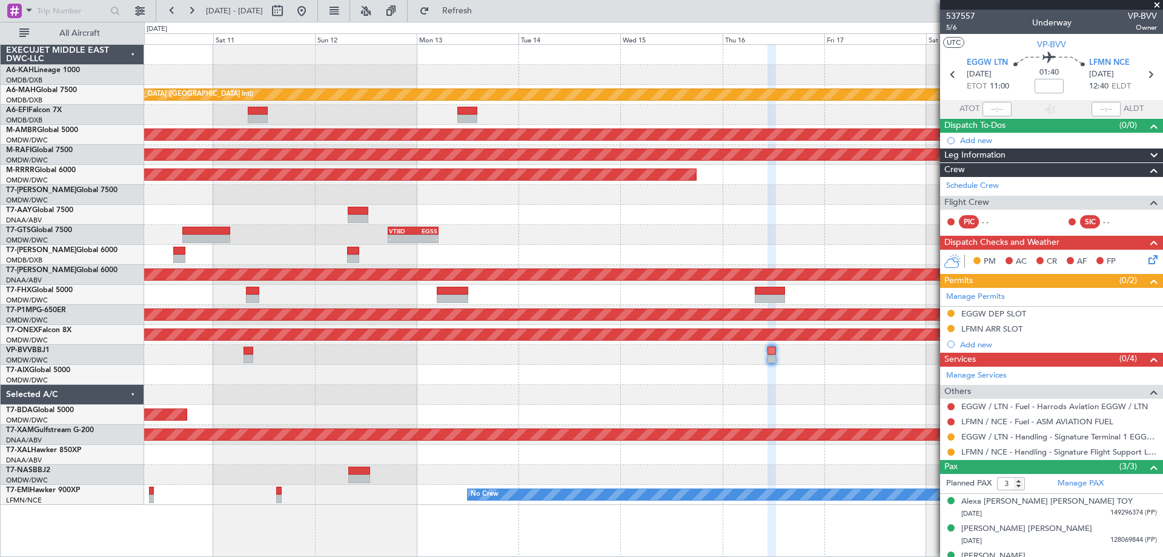
click at [600, 358] on div "Unplanned Maint [GEOGRAPHIC_DATA] ([GEOGRAPHIC_DATA] Intl) Planned Maint [GEOGR…" at bounding box center [653, 275] width 1018 height 460
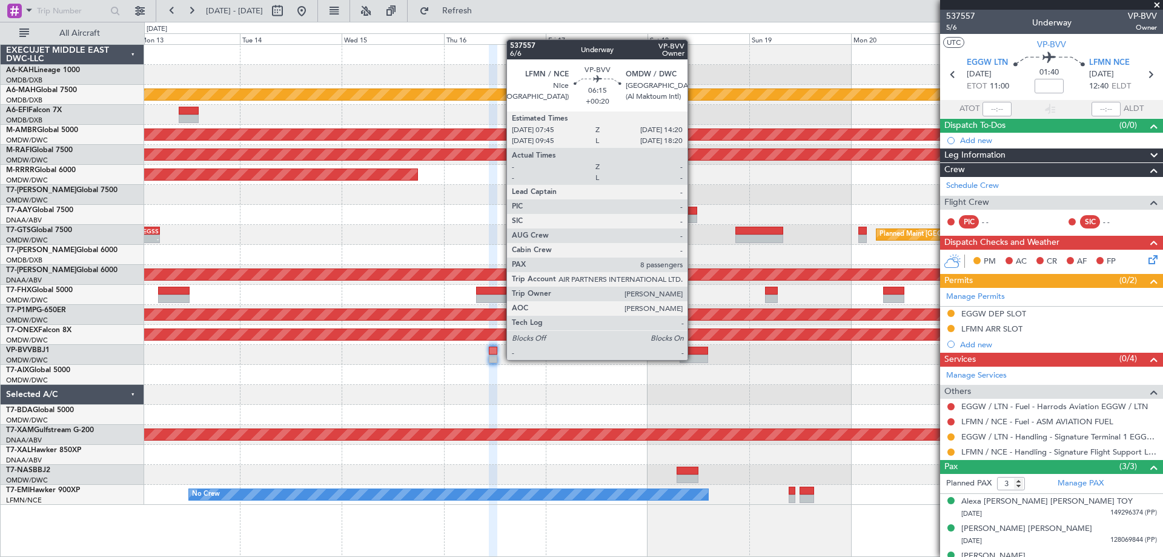
click at [694, 359] on div at bounding box center [694, 358] width 28 height 8
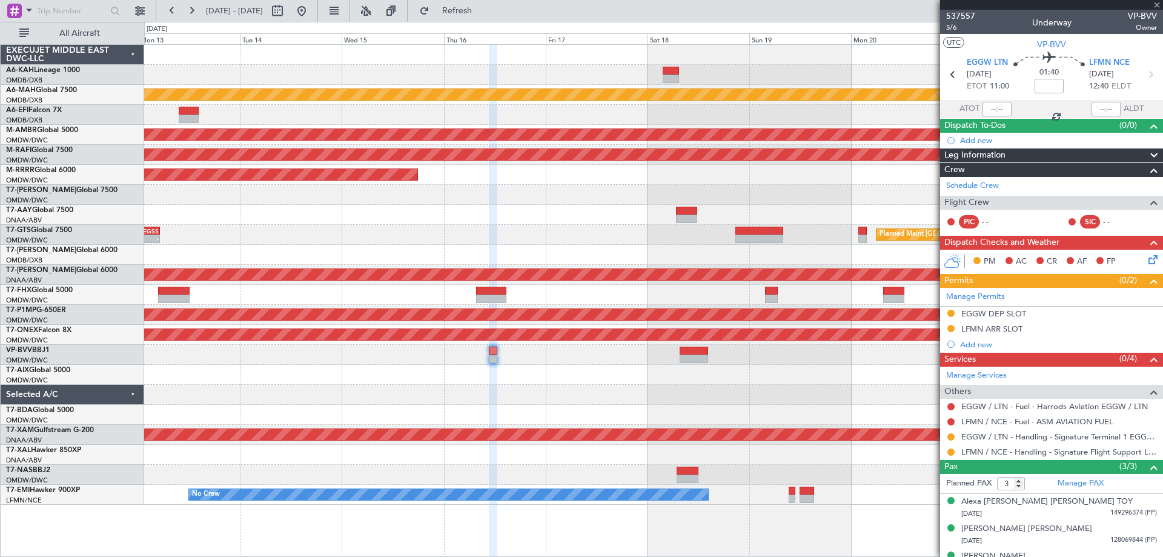
type input "+00:20"
type input "8"
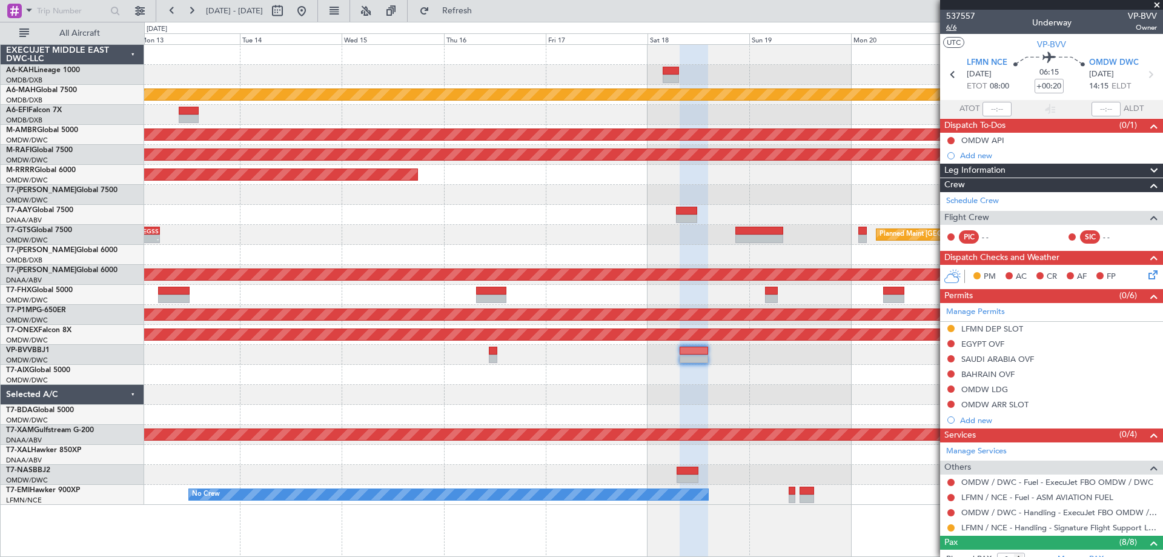
click at [951, 27] on span "6/6" at bounding box center [960, 27] width 29 height 10
click at [311, 13] on button at bounding box center [301, 10] width 19 height 19
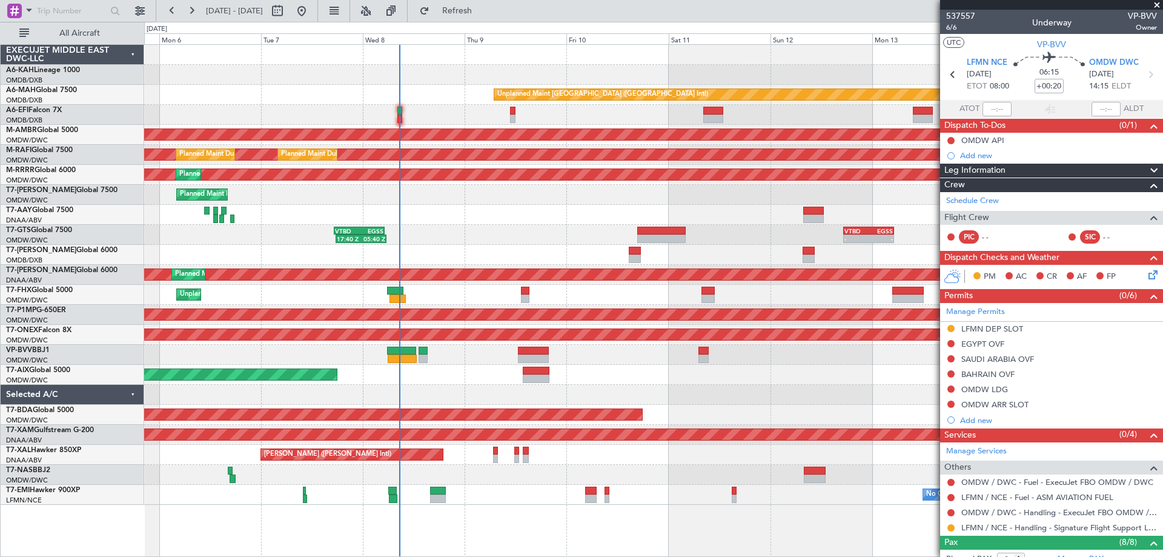
click at [429, 363] on div "Unplanned Maint [GEOGRAPHIC_DATA] ([GEOGRAPHIC_DATA] Intl) AOG Maint [GEOGRAPHI…" at bounding box center [653, 275] width 1018 height 460
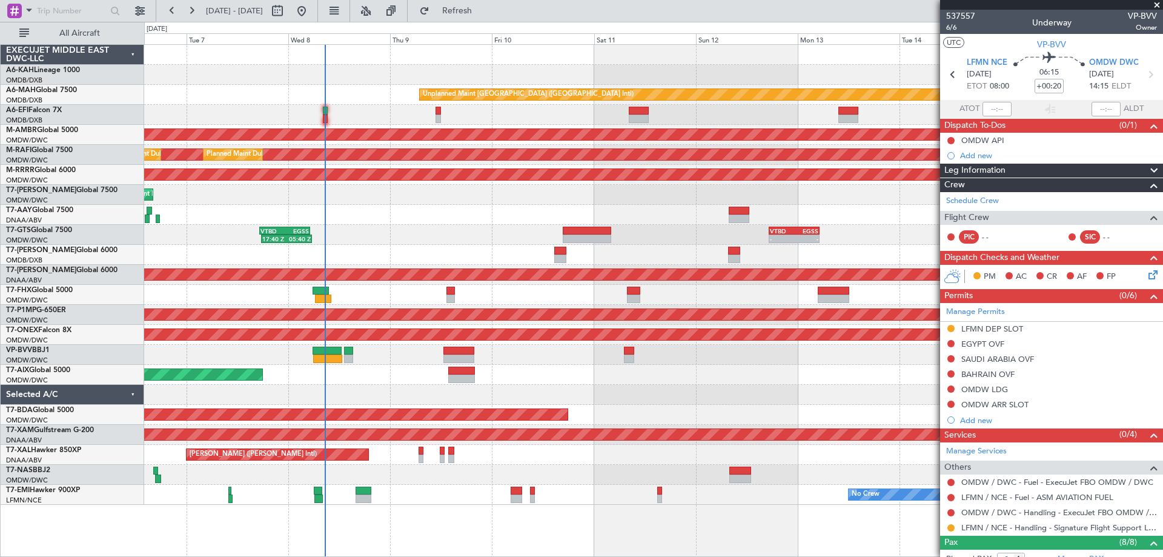
click at [651, 402] on div at bounding box center [653, 395] width 1018 height 20
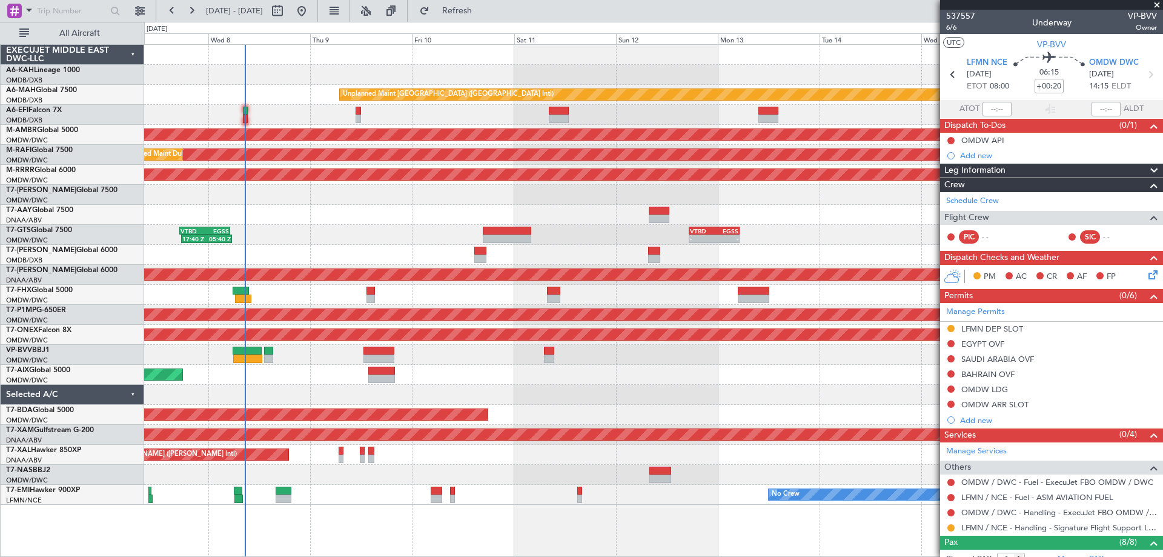
click at [574, 359] on div "Unplanned Maint [GEOGRAPHIC_DATA] ([GEOGRAPHIC_DATA] Intl) Planned Maint [GEOGR…" at bounding box center [653, 275] width 1018 height 460
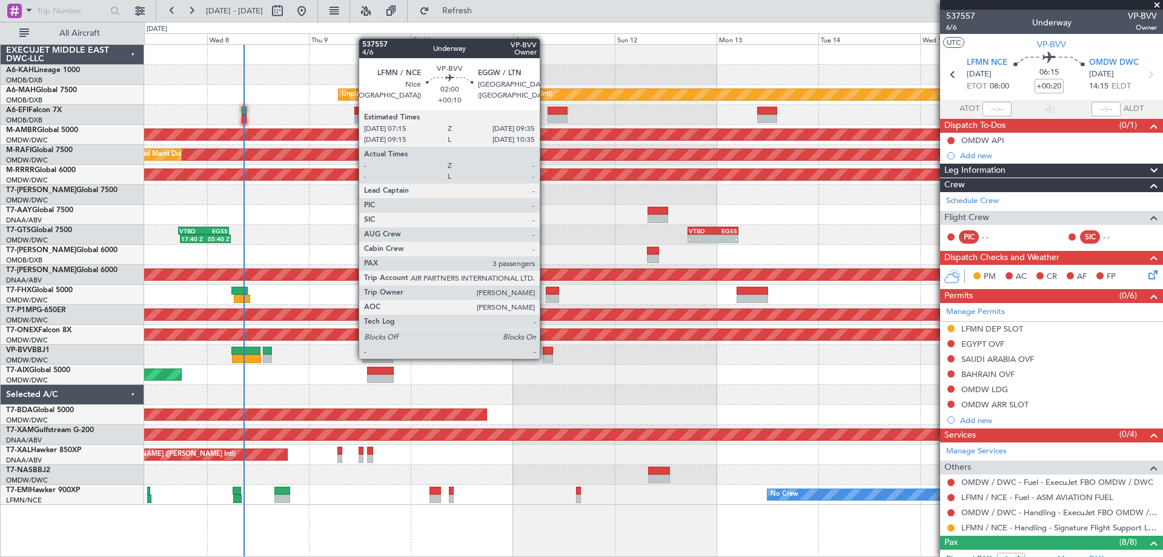
click at [545, 357] on div at bounding box center [548, 358] width 10 height 8
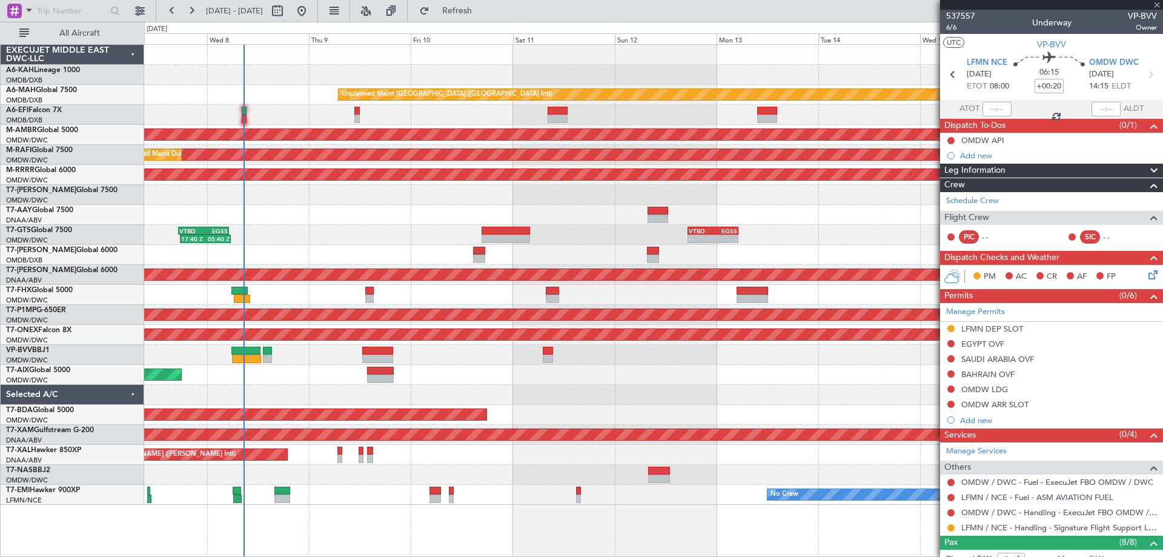
type input "+00:10"
type input "3"
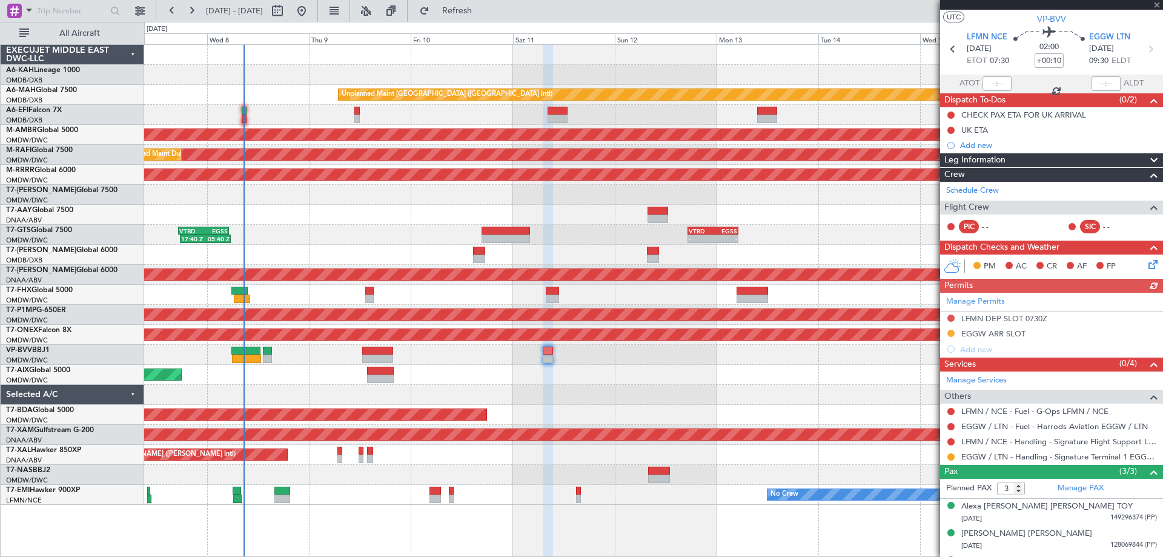
scroll to position [48, 0]
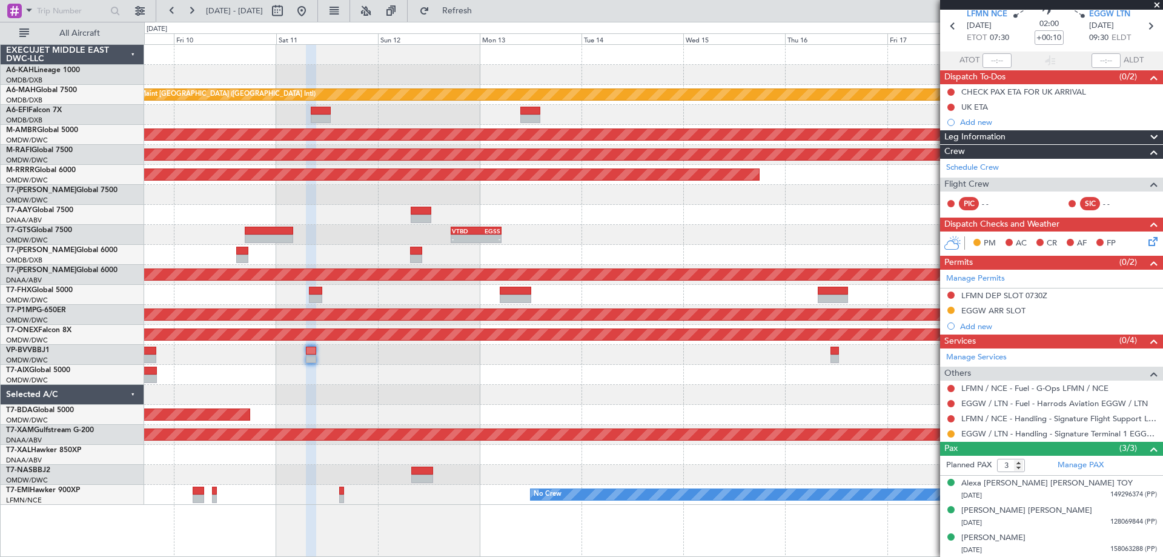
click at [402, 368] on div "Unplanned Maint [GEOGRAPHIC_DATA] ([GEOGRAPHIC_DATA] Intl) Planned Maint [GEOGR…" at bounding box center [653, 275] width 1018 height 460
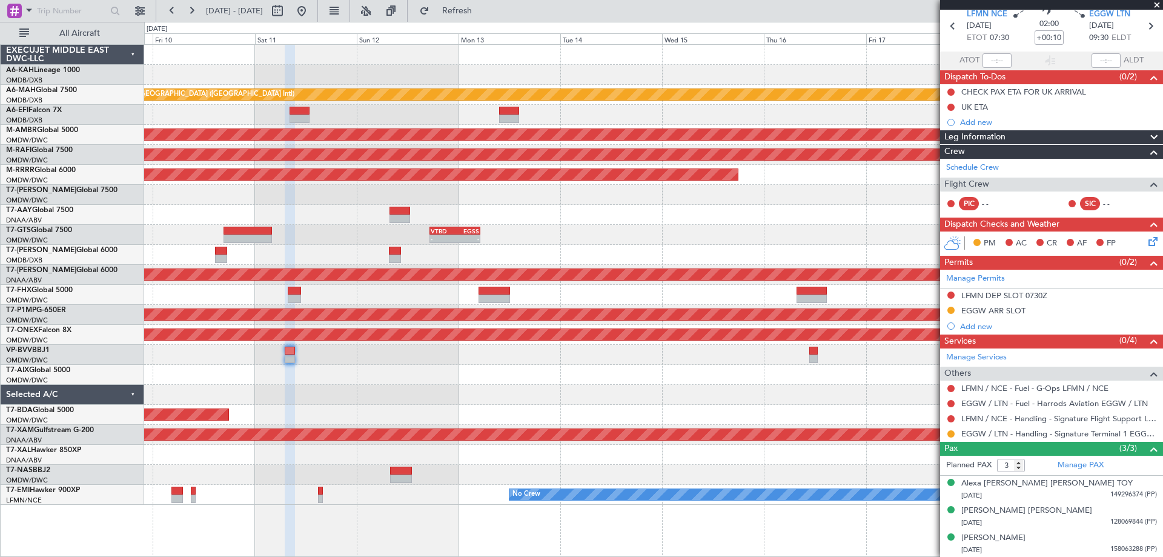
click at [612, 362] on div "Unplanned Maint [GEOGRAPHIC_DATA] ([GEOGRAPHIC_DATA] Intl) Planned Maint [GEOGR…" at bounding box center [653, 275] width 1018 height 460
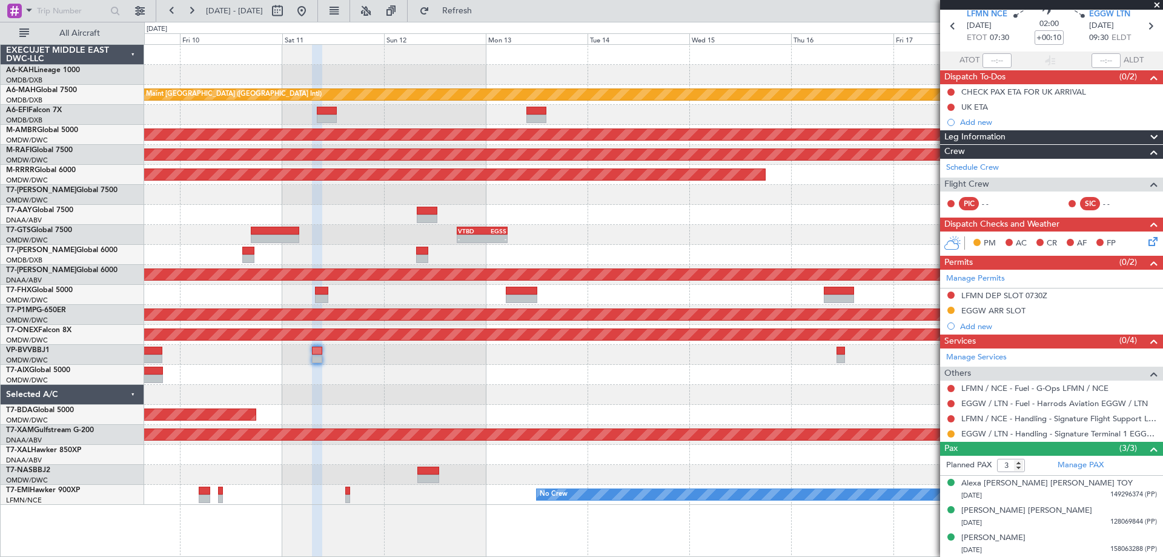
click at [622, 380] on div "Planned Maint Dubai (Al Maktoum Intl)" at bounding box center [653, 375] width 1018 height 20
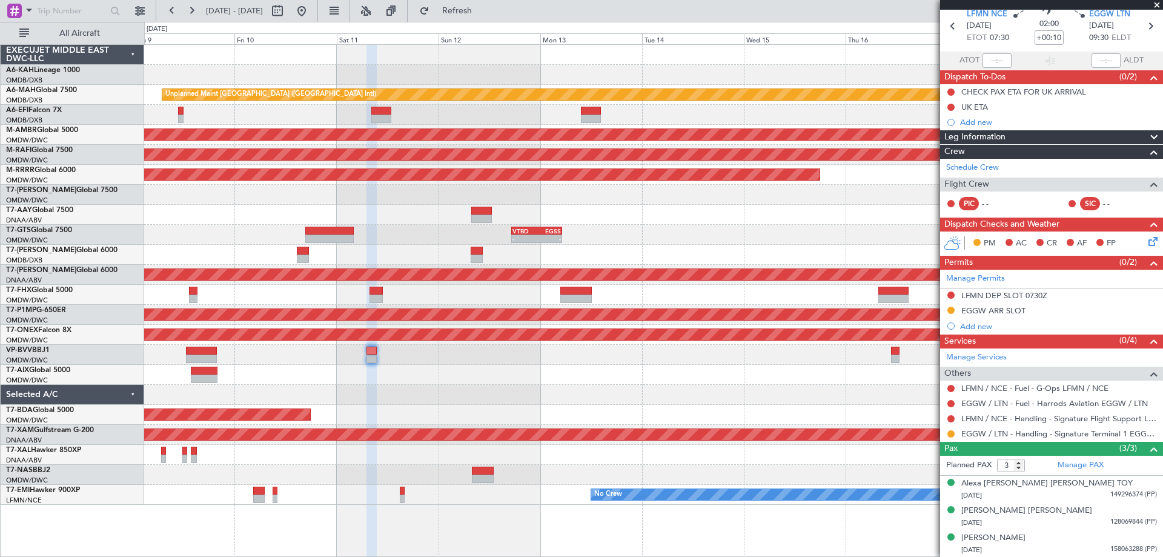
click at [419, 387] on div "Unplanned Maint [GEOGRAPHIC_DATA] ([GEOGRAPHIC_DATA] Intl) Planned Maint [GEOGR…" at bounding box center [653, 275] width 1018 height 460
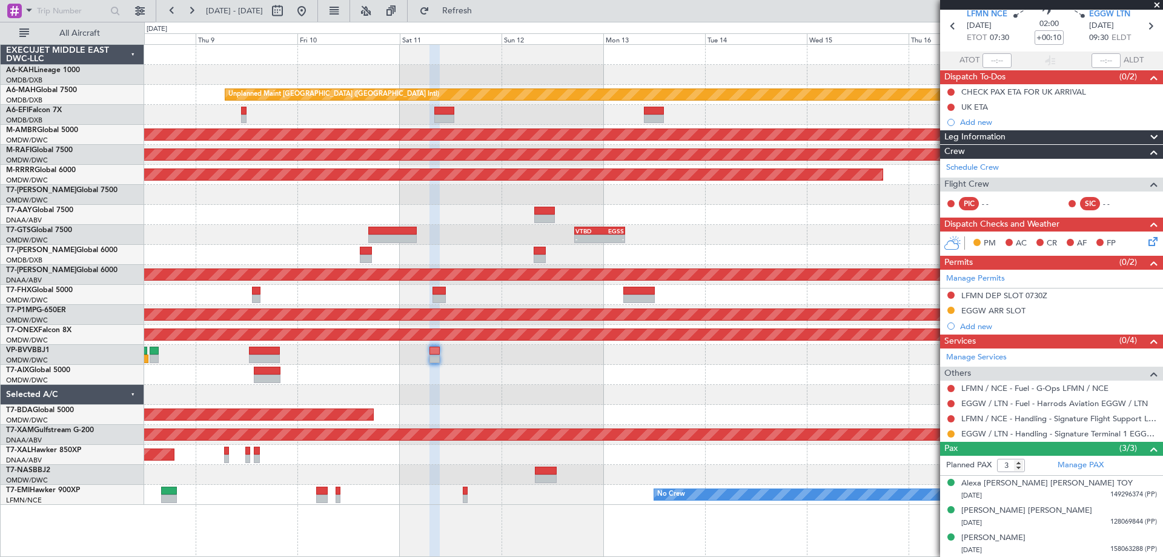
click at [536, 400] on div "Unplanned Maint [GEOGRAPHIC_DATA] ([GEOGRAPHIC_DATA] Intl) Planned Maint [GEOGR…" at bounding box center [653, 275] width 1018 height 460
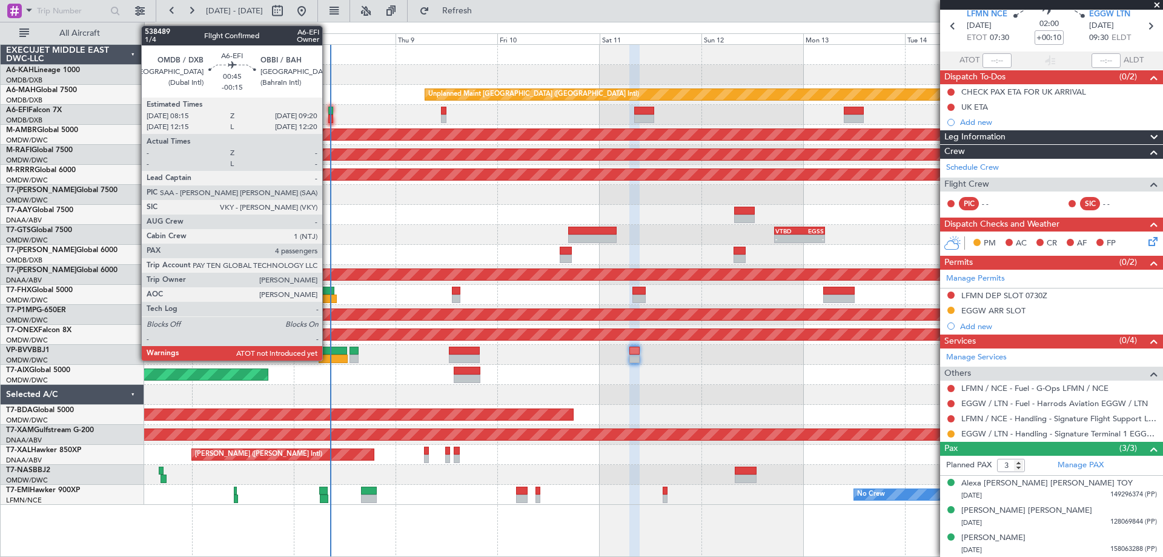
click at [328, 111] on div at bounding box center [330, 111] width 5 height 8
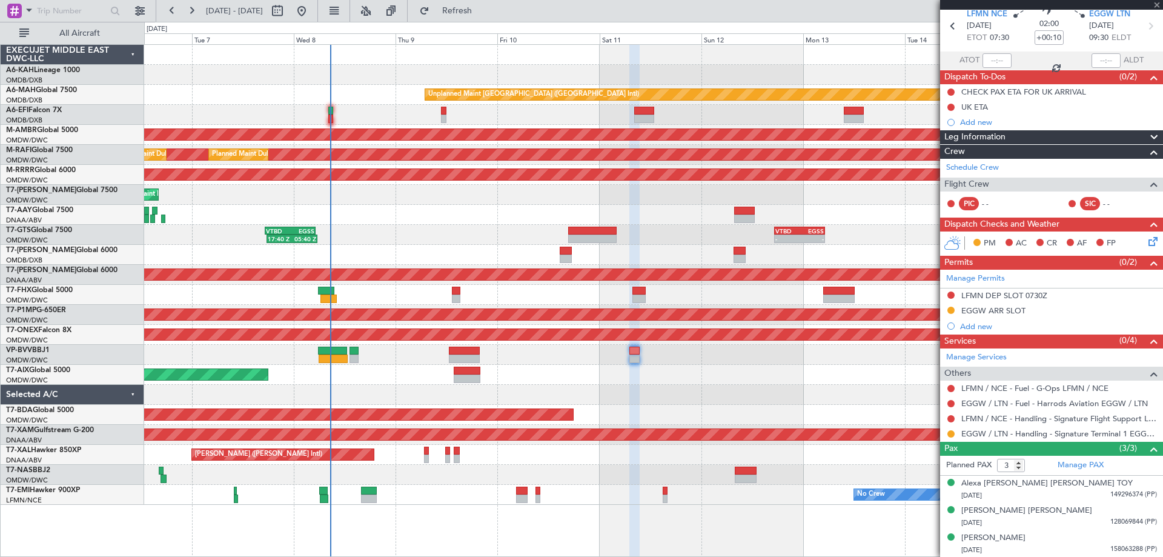
type input "-00:15"
type input "4"
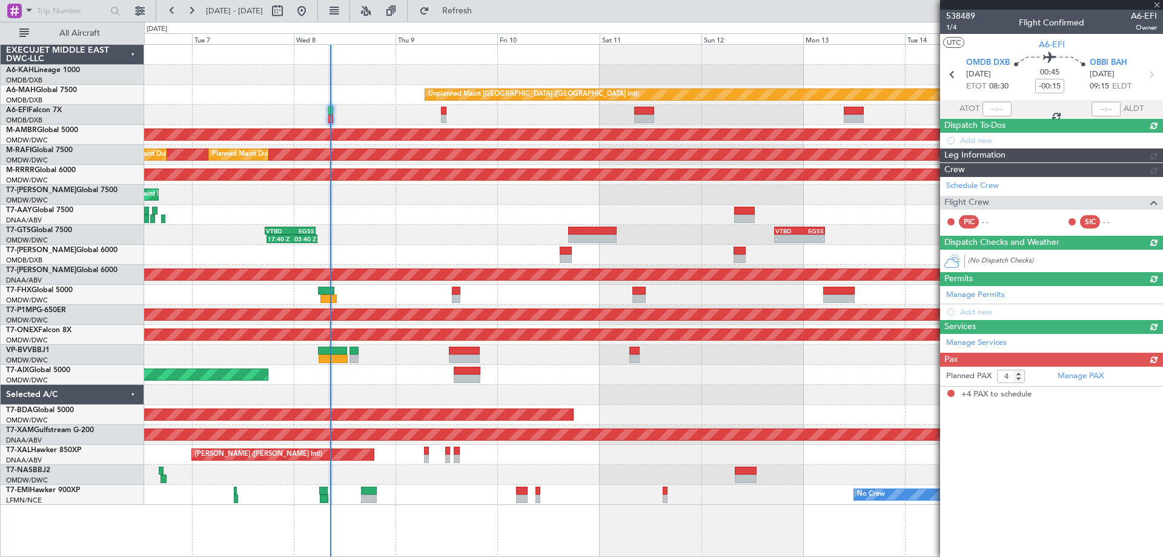
scroll to position [0, 0]
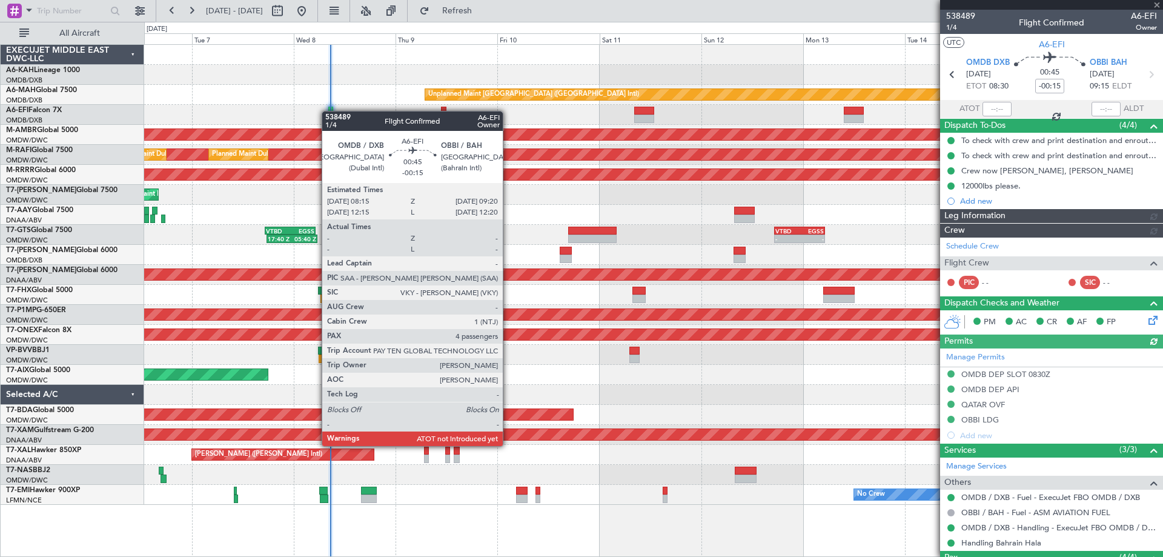
type input "[PERSON_NAME] ([PERSON_NAME])"
type input "7469"
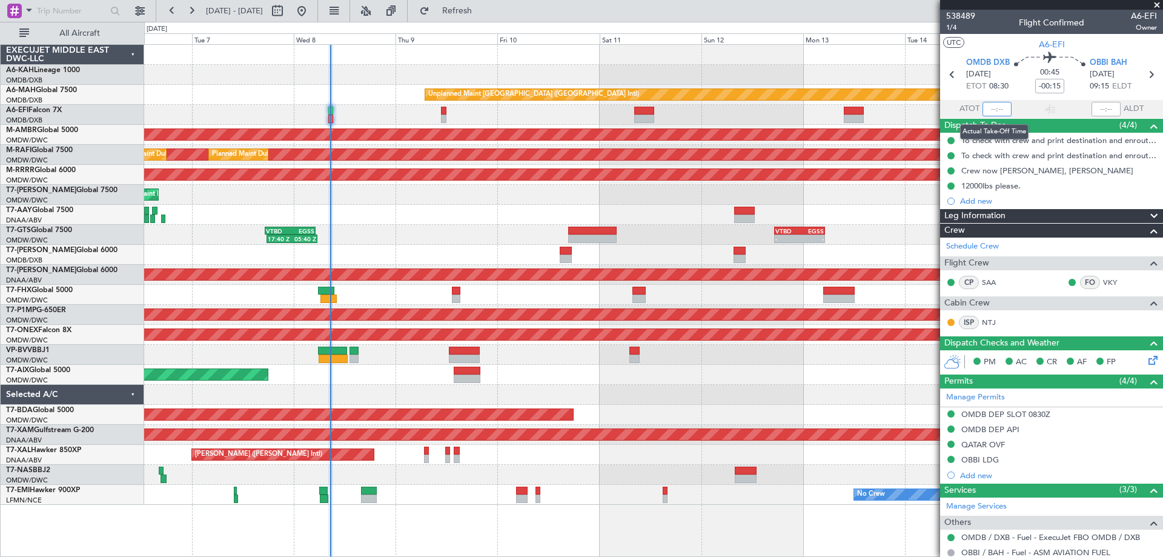
click at [988, 107] on input "text" at bounding box center [997, 109] width 29 height 15
type input "08:39"
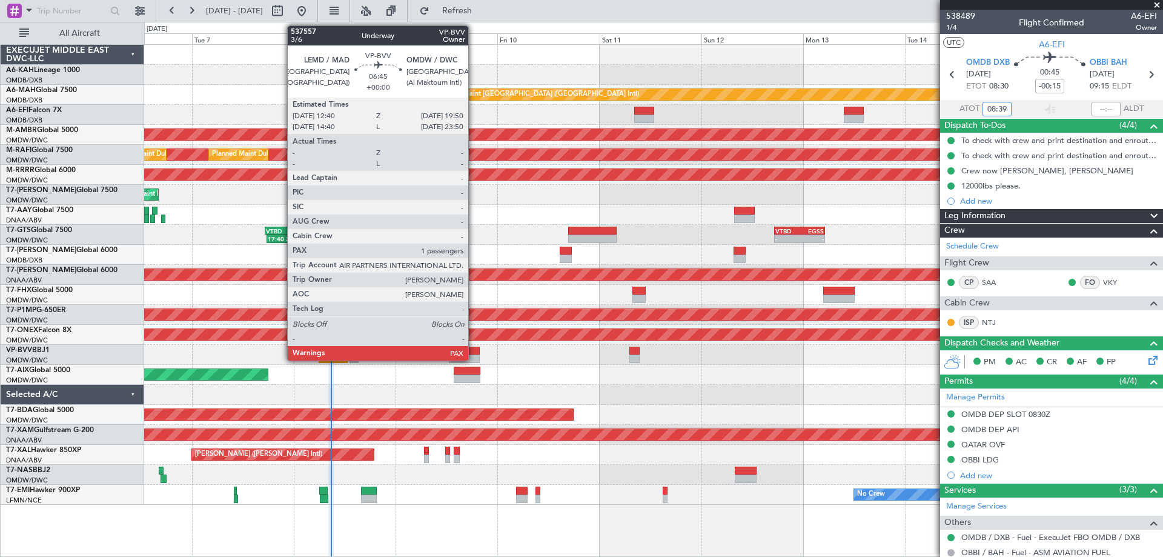
click at [473, 355] on div at bounding box center [464, 358] width 31 height 8
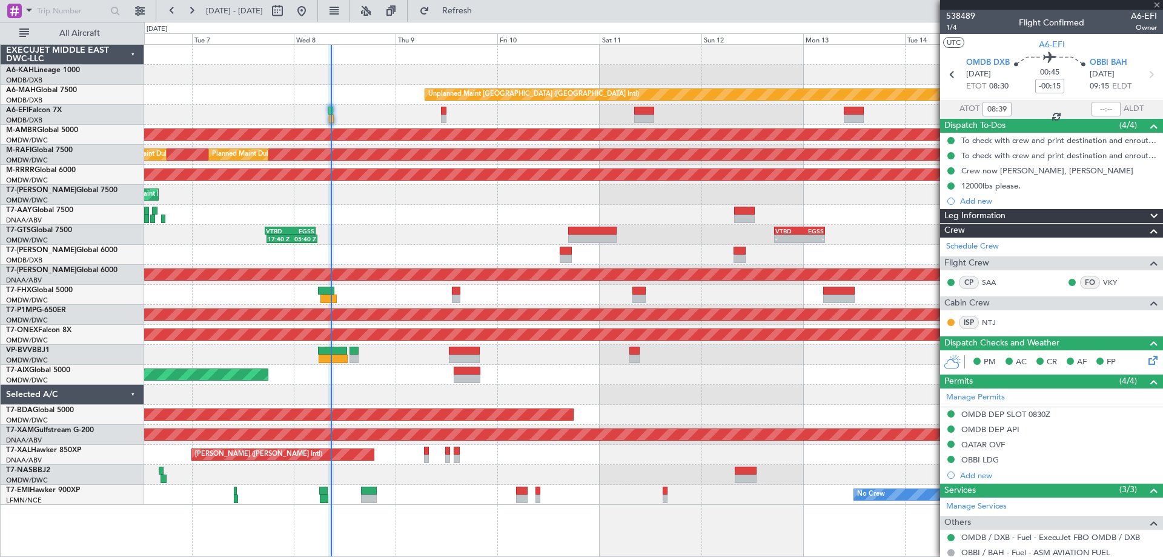
type input "1"
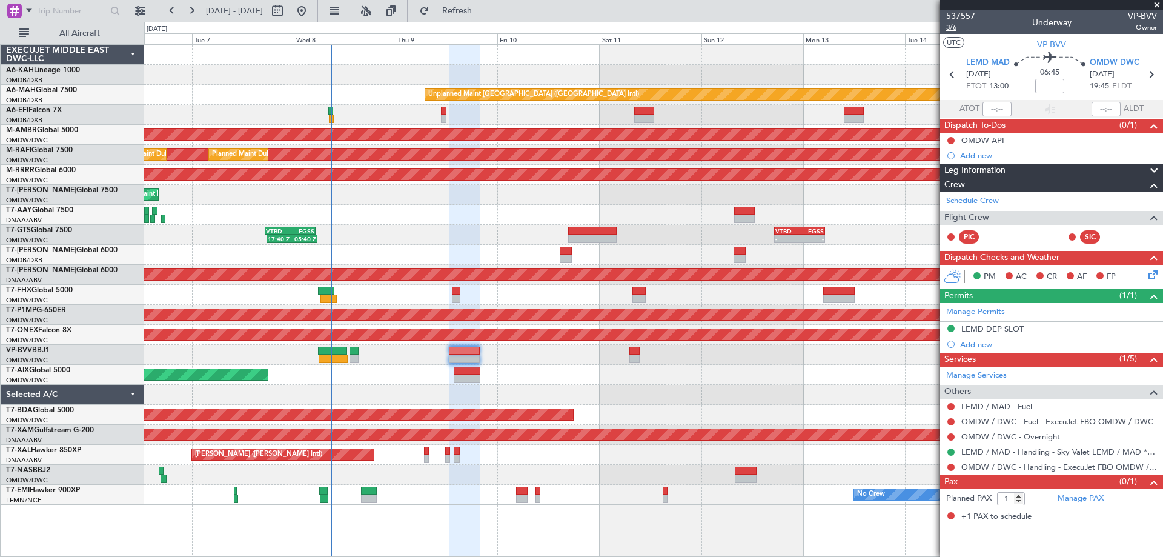
click at [948, 24] on span "3/6" at bounding box center [960, 27] width 29 height 10
